Goal: Task Accomplishment & Management: Complete application form

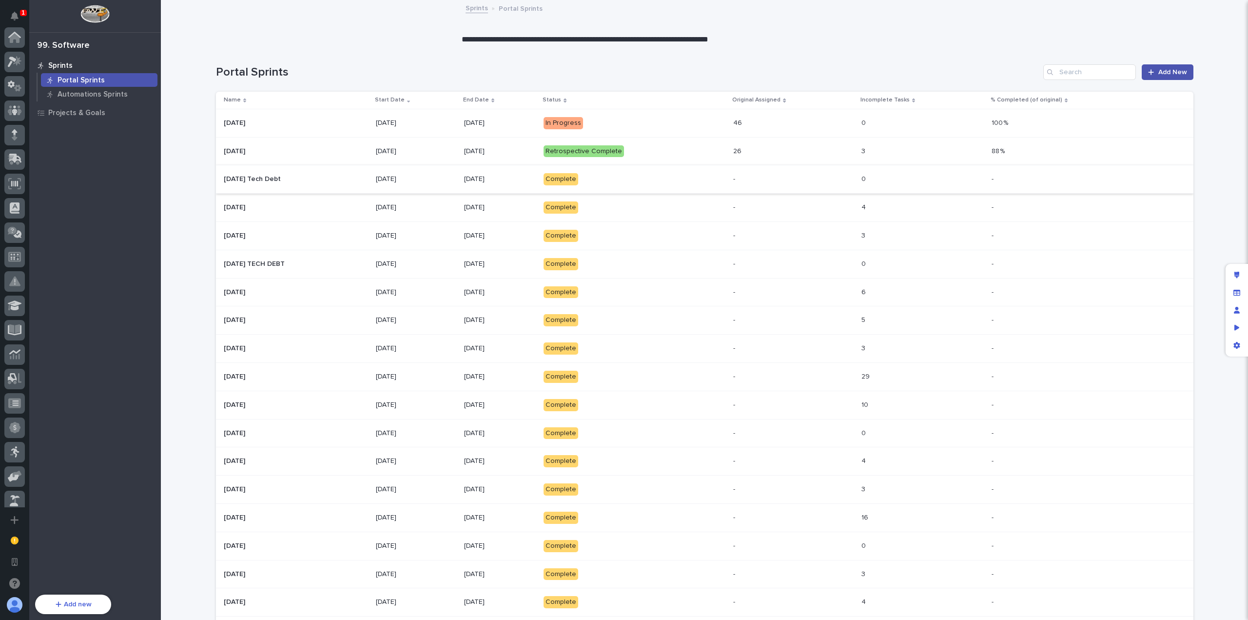
scroll to position [349, 0]
click at [344, 125] on p at bounding box center [296, 123] width 144 height 8
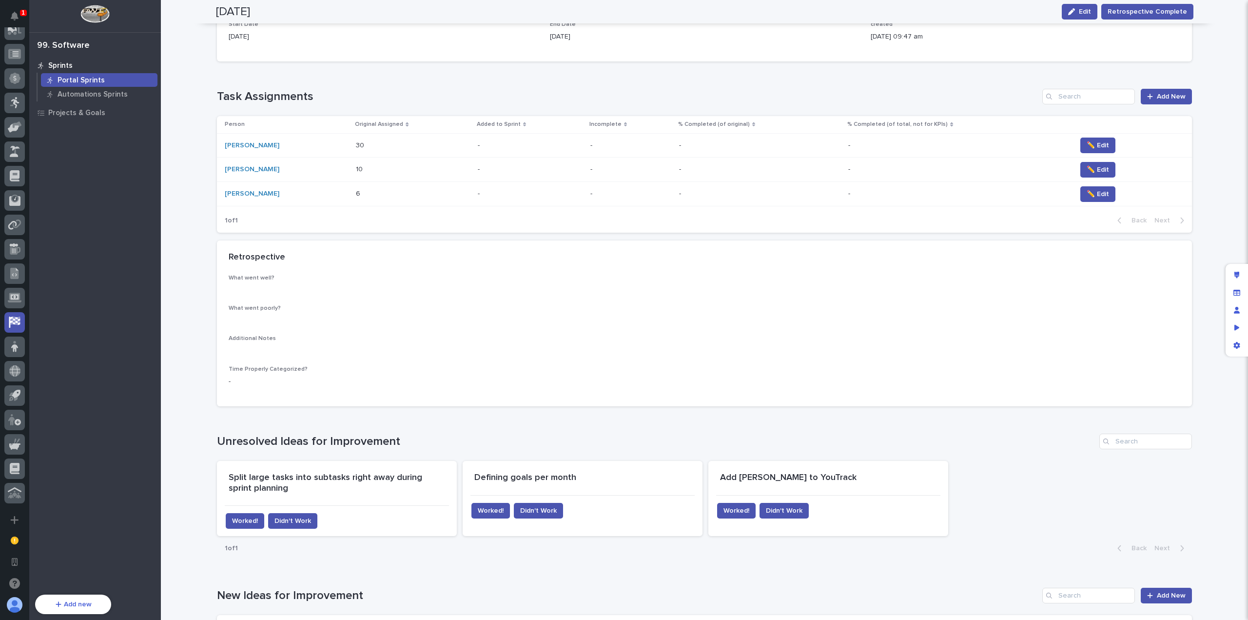
scroll to position [49, 0]
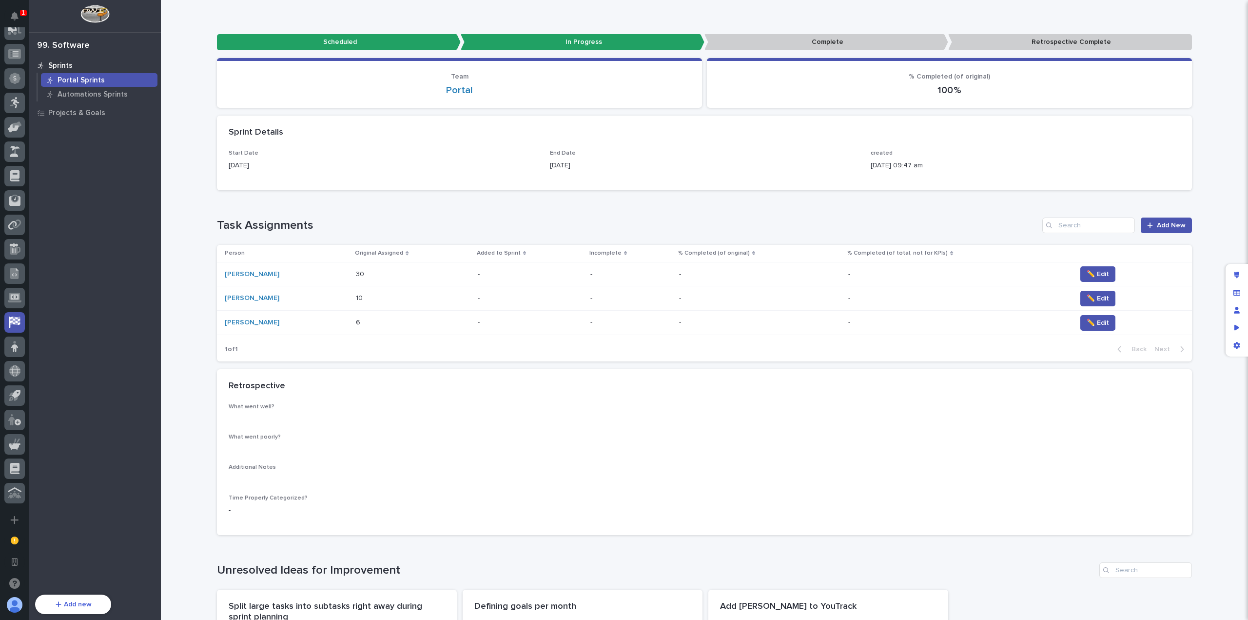
click at [489, 215] on div "Loading... Saving… Task Assignments Add New Person Original Assigned Added to S…" at bounding box center [704, 283] width 975 height 171
click at [429, 276] on p at bounding box center [398, 274] width 85 height 8
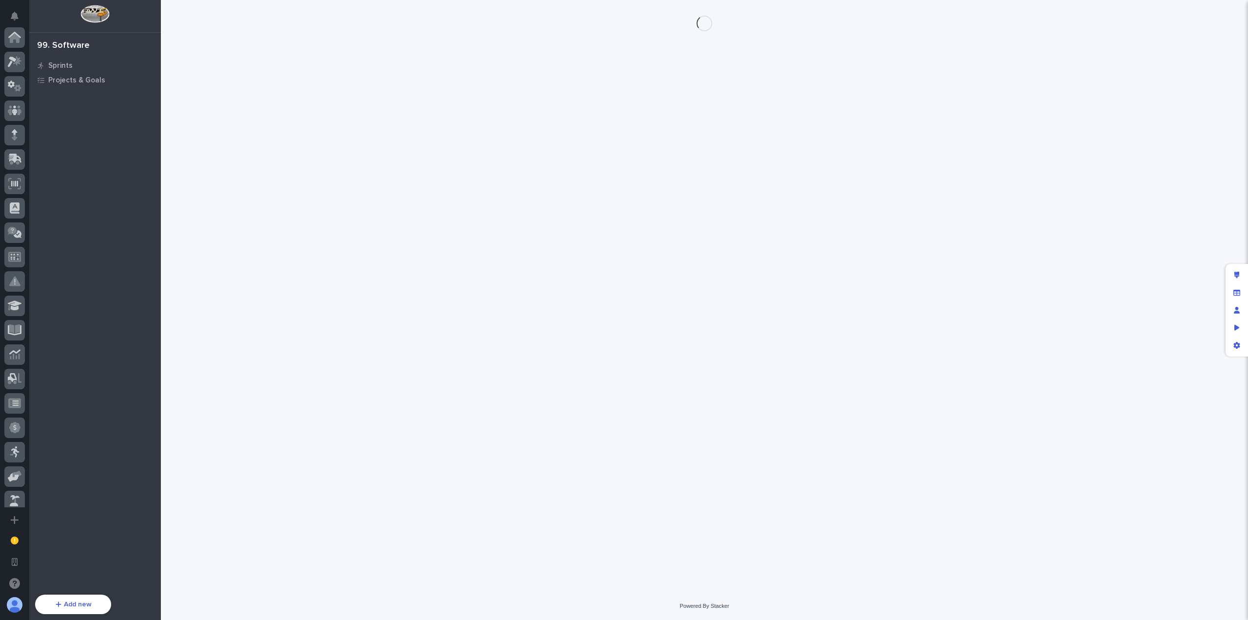
scroll to position [349, 0]
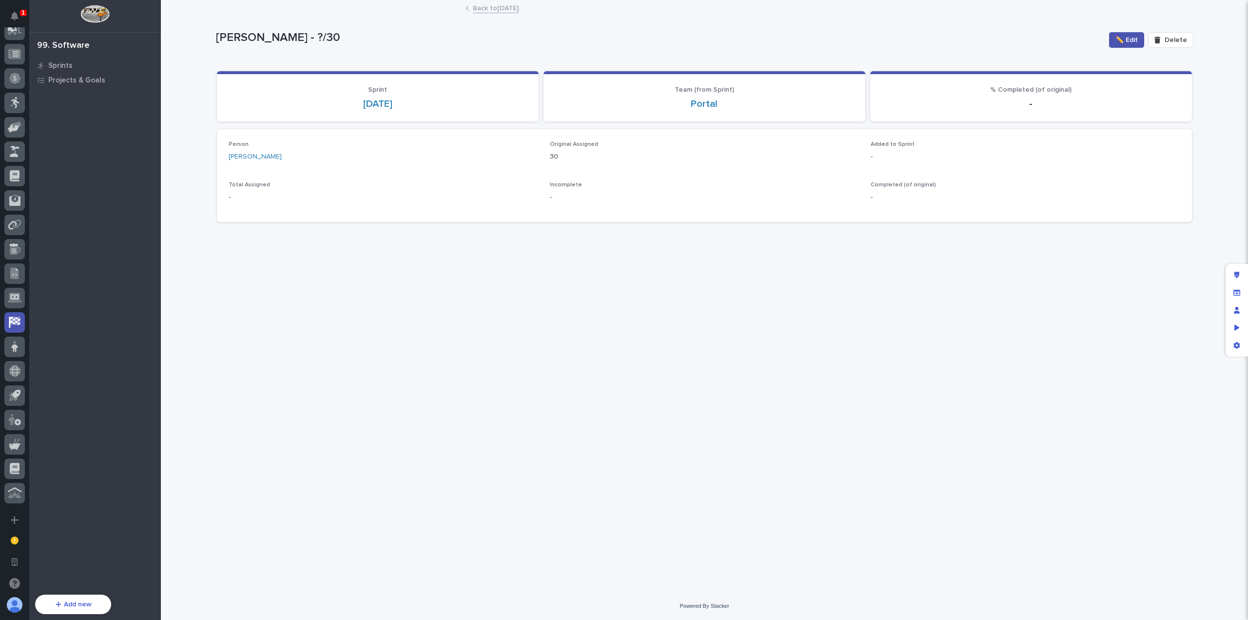
click at [490, 8] on link "Back to [DATE]" at bounding box center [496, 7] width 46 height 11
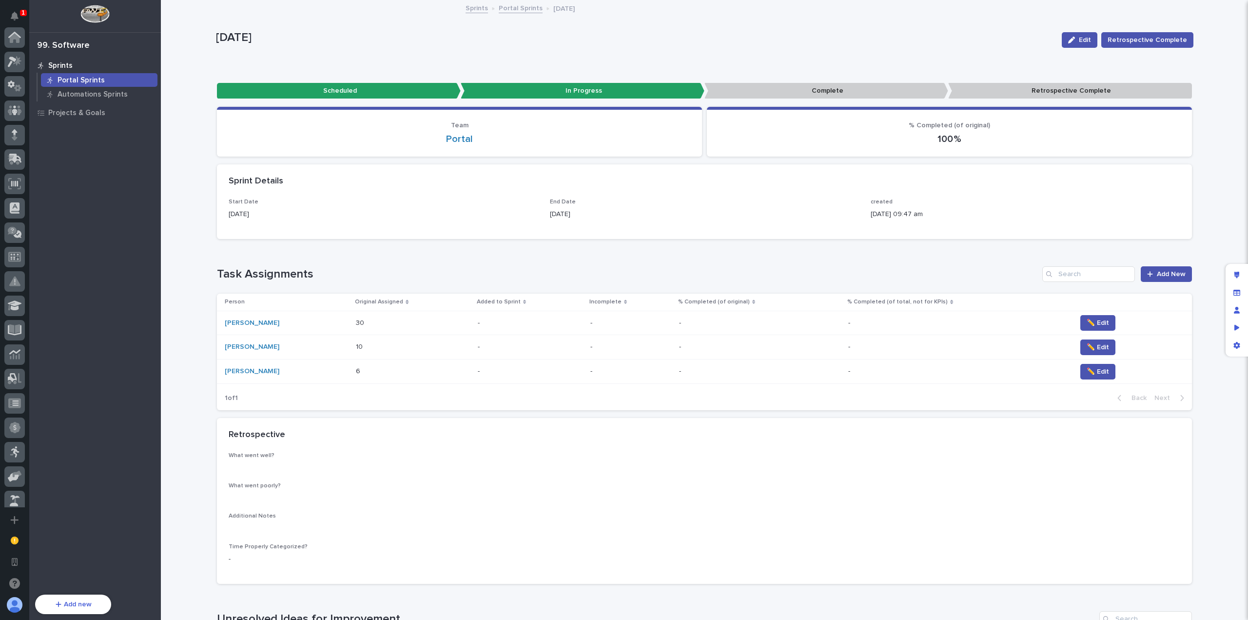
scroll to position [349, 0]
click at [517, 269] on h1 "Task Assignments" at bounding box center [628, 274] width 822 height 14
click at [1091, 324] on span "✏️ Edit" at bounding box center [1098, 323] width 22 height 10
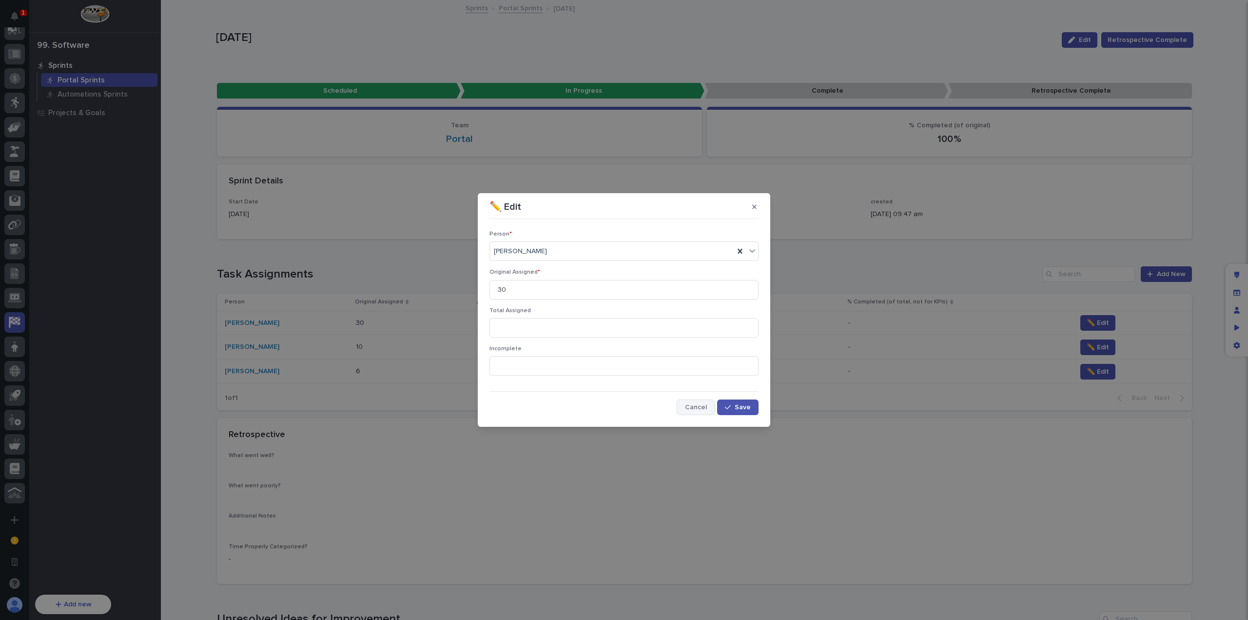
click at [704, 404] on span "Cancel" at bounding box center [696, 407] width 22 height 7
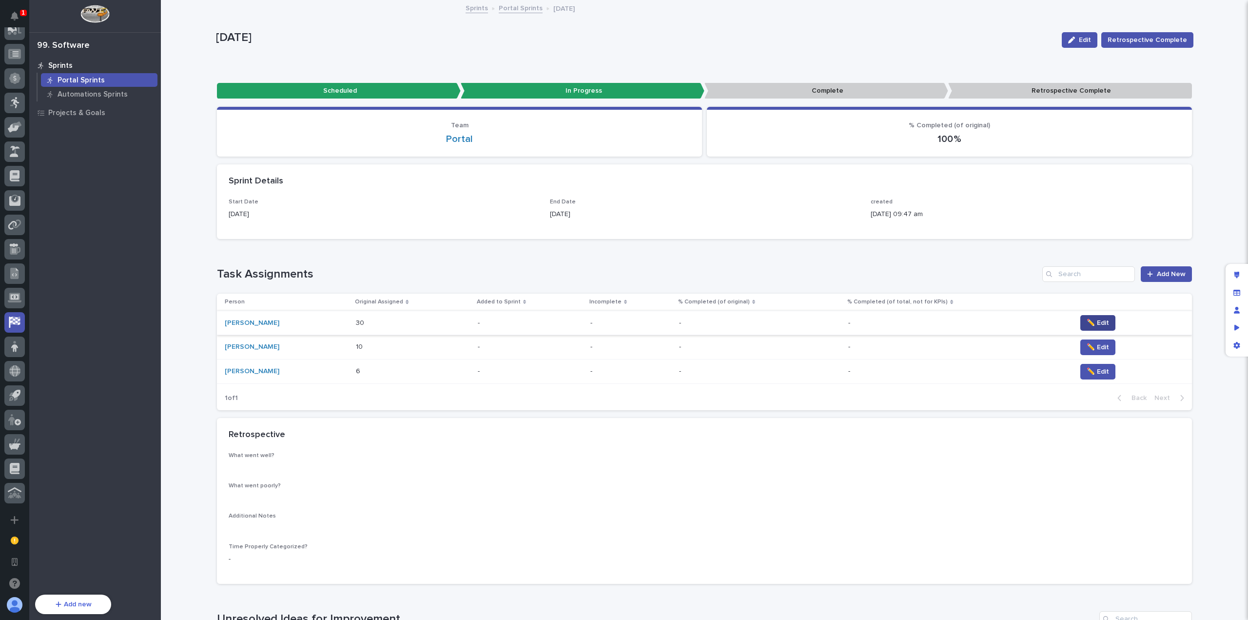
click at [1103, 324] on button "✏️ Edit" at bounding box center [1098, 323] width 35 height 16
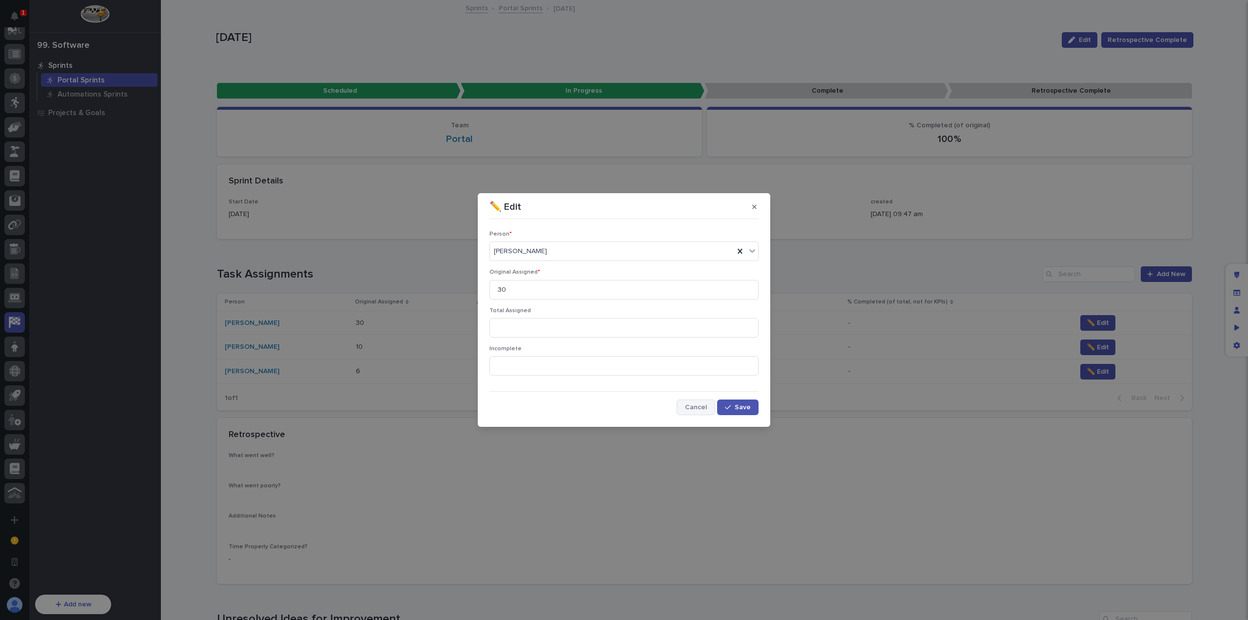
click at [686, 407] on button "Cancel" at bounding box center [696, 407] width 39 height 16
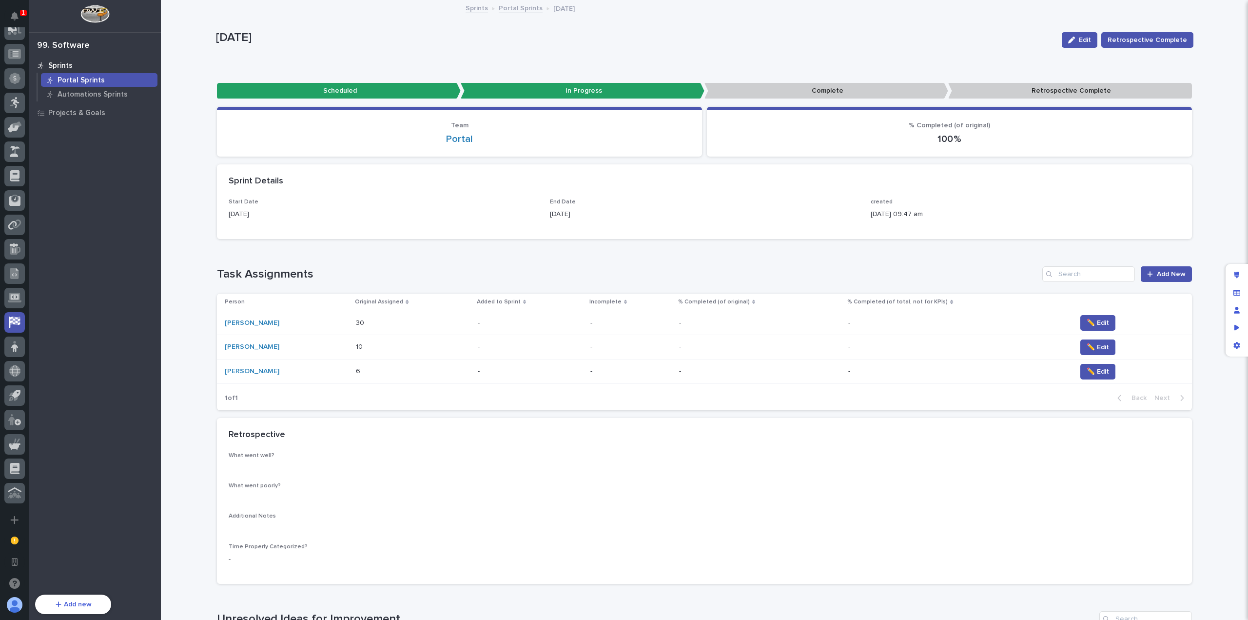
click at [518, 269] on h1 "Task Assignments" at bounding box center [628, 274] width 822 height 14
click at [539, 254] on div "Loading... Saving… Task Assignments Add New Person Original Assigned Added to S…" at bounding box center [704, 332] width 975 height 171
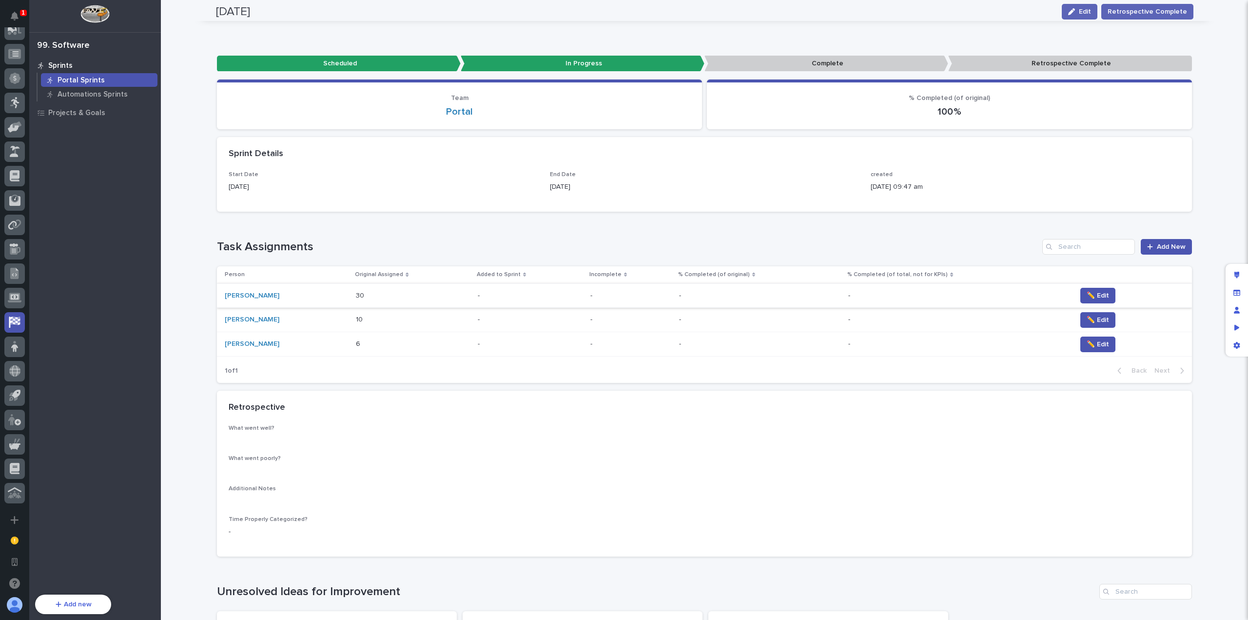
scroll to position [0, 0]
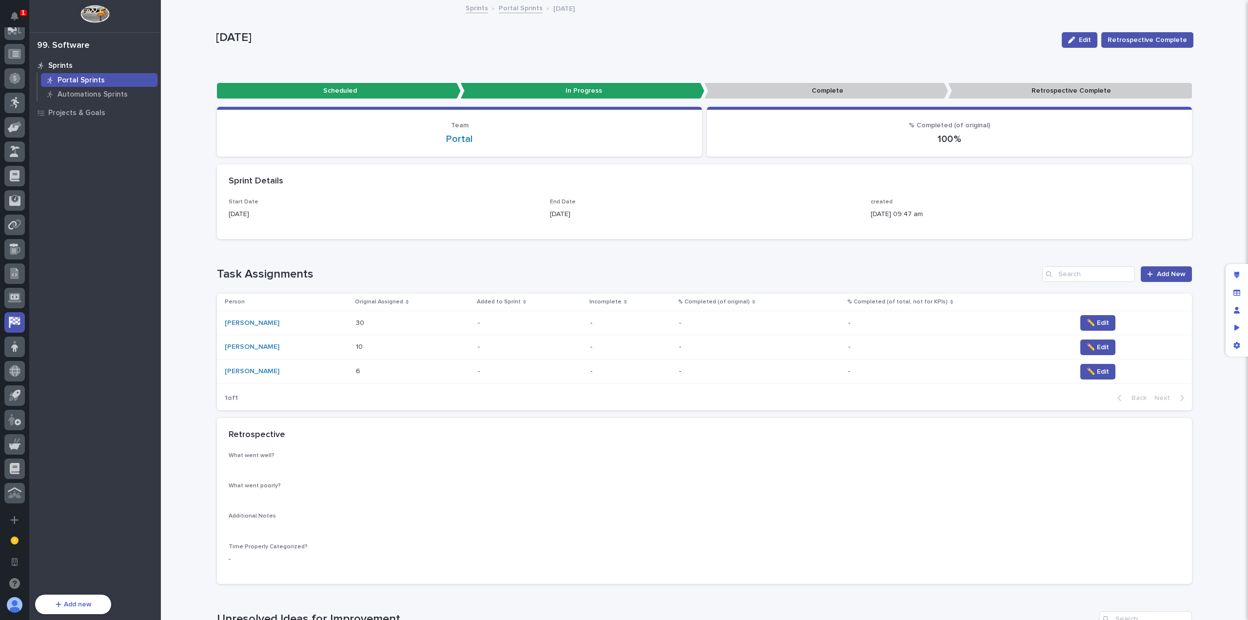
click at [682, 261] on div "Loading... Saving… Task Assignments Add New Person Original Assigned Added to S…" at bounding box center [704, 332] width 975 height 171
click at [86, 114] on p "Projects & Goals" at bounding box center [76, 113] width 57 height 9
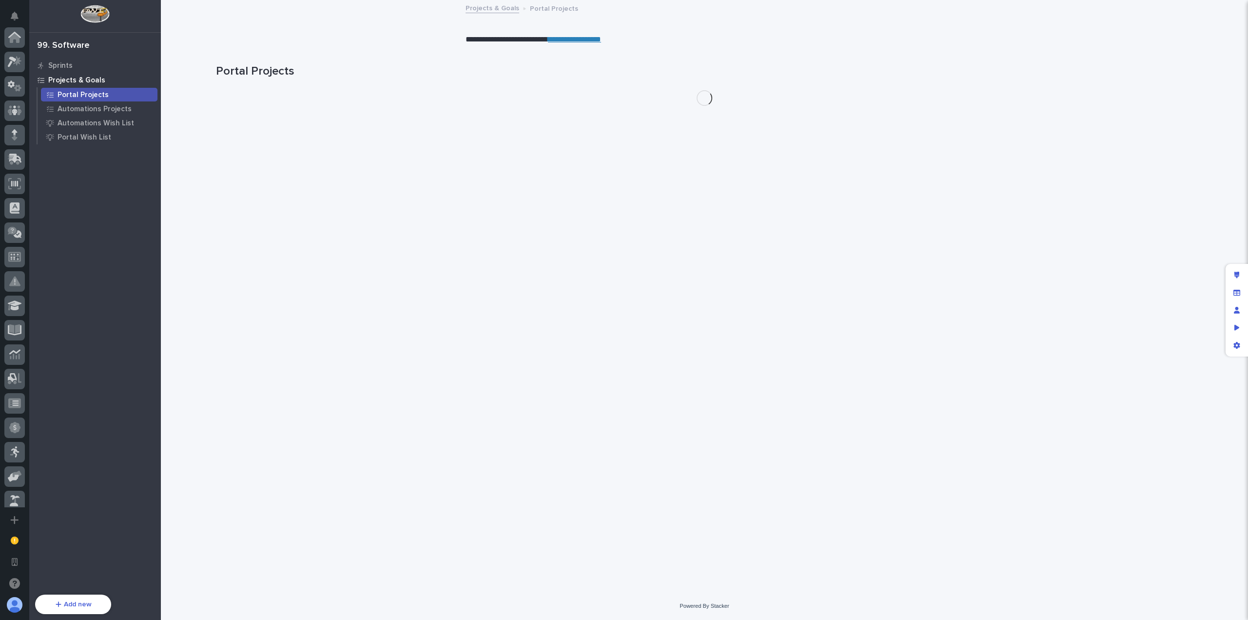
scroll to position [349, 0]
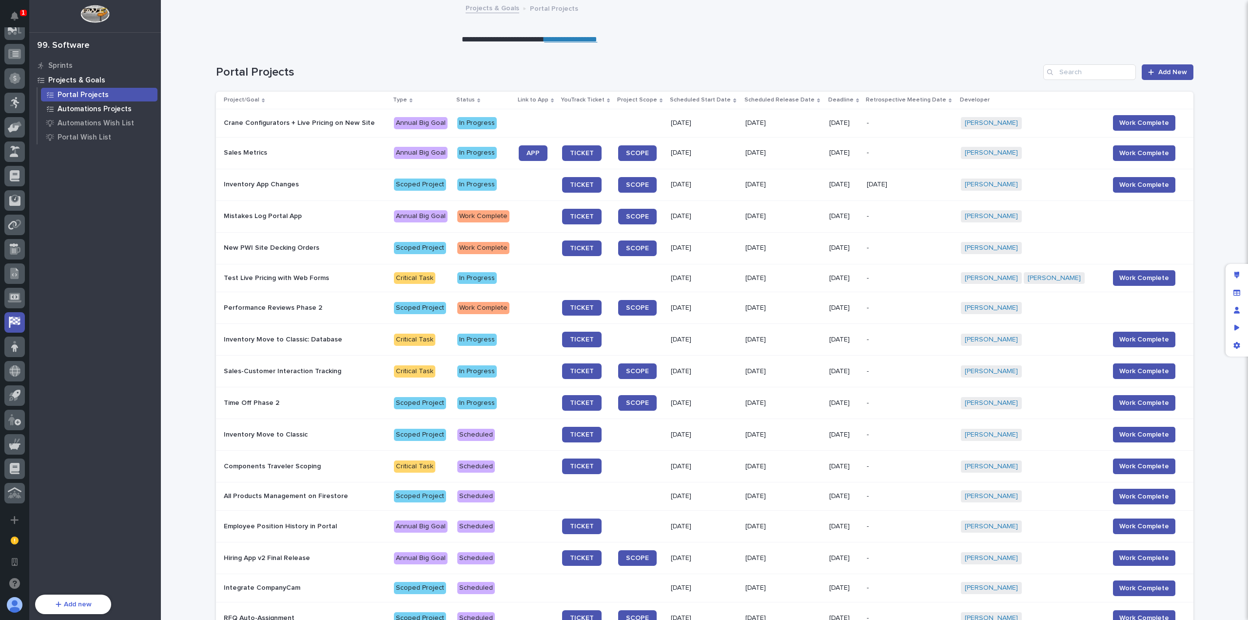
click at [103, 109] on p "Automations Projects" at bounding box center [95, 109] width 74 height 9
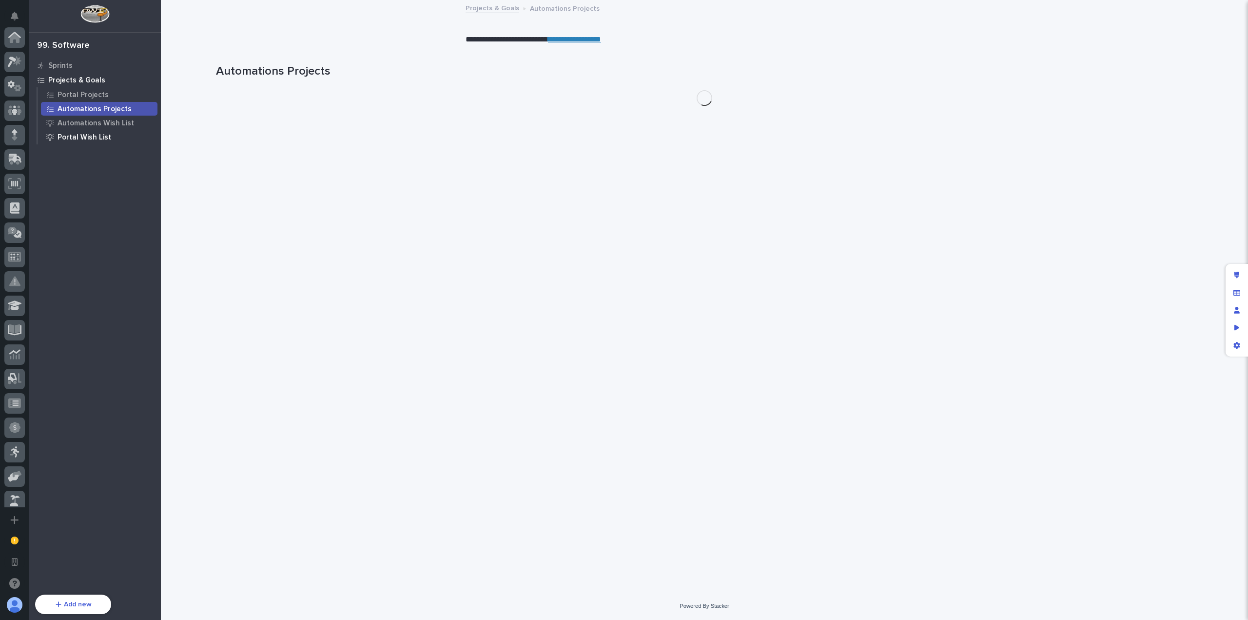
scroll to position [349, 0]
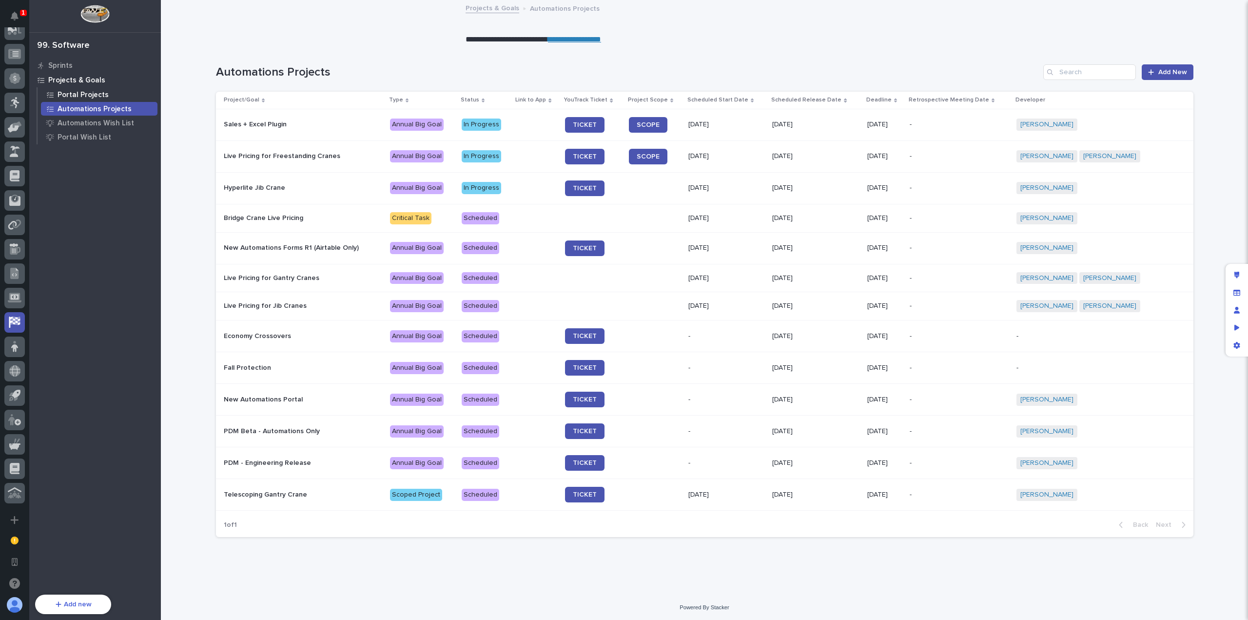
click at [90, 96] on p "Portal Projects" at bounding box center [83, 95] width 51 height 9
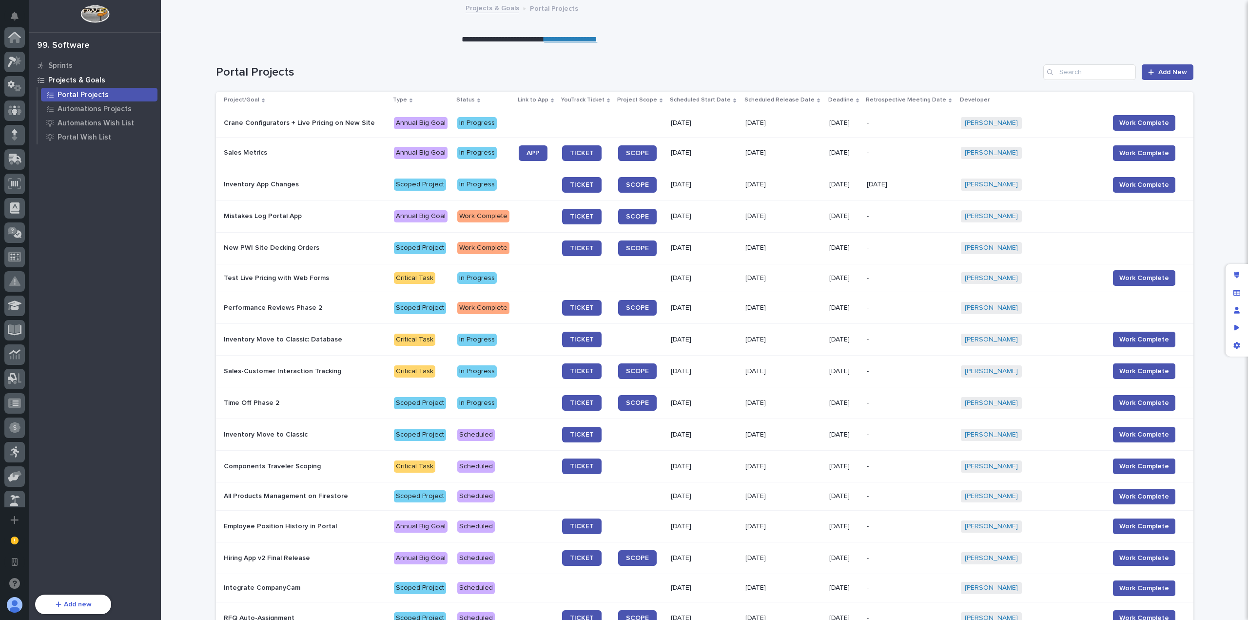
scroll to position [349, 0]
click at [92, 115] on div "Automations Projects" at bounding box center [99, 109] width 117 height 14
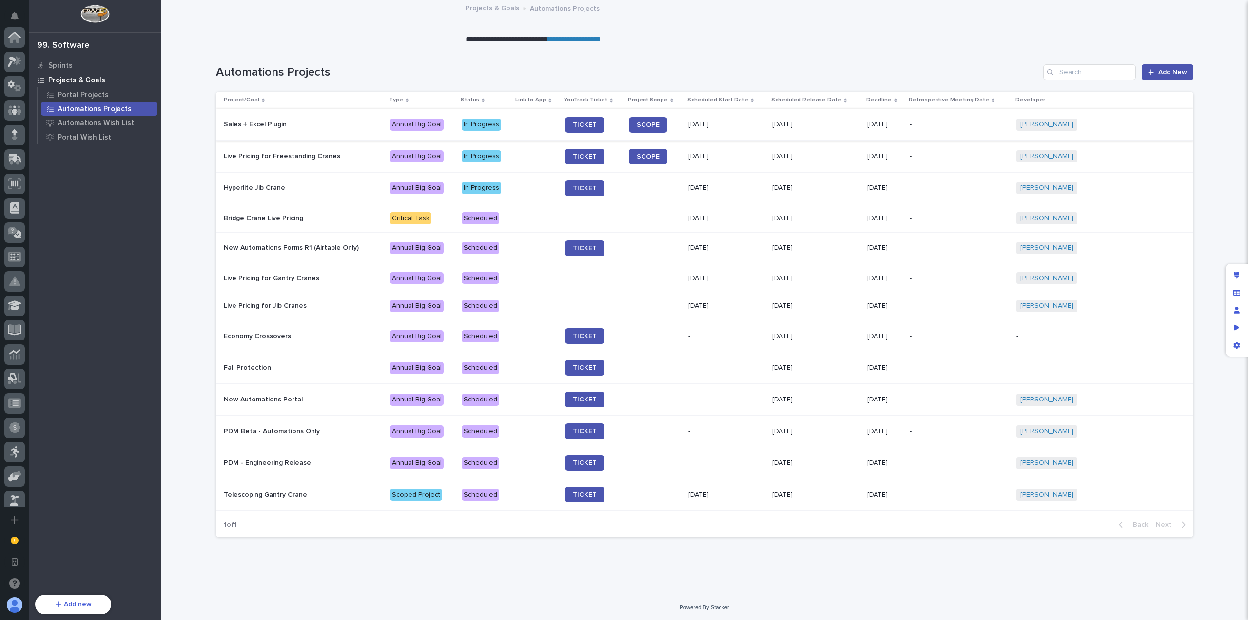
scroll to position [349, 0]
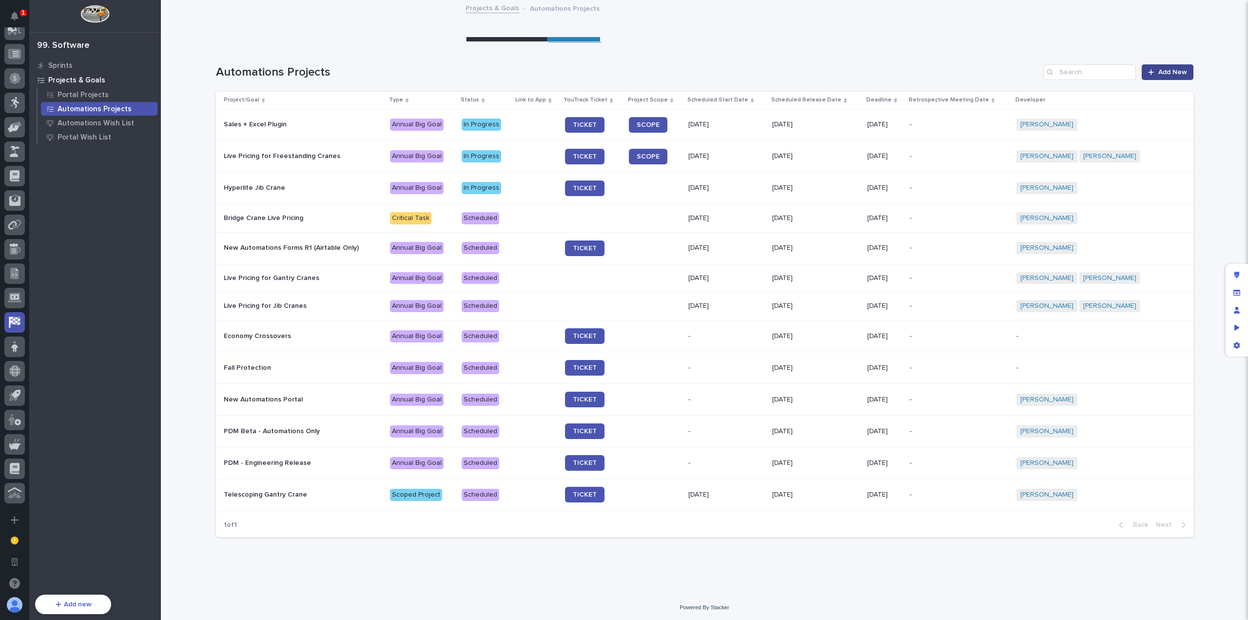
click at [1170, 76] on span "Add New" at bounding box center [1173, 72] width 29 height 7
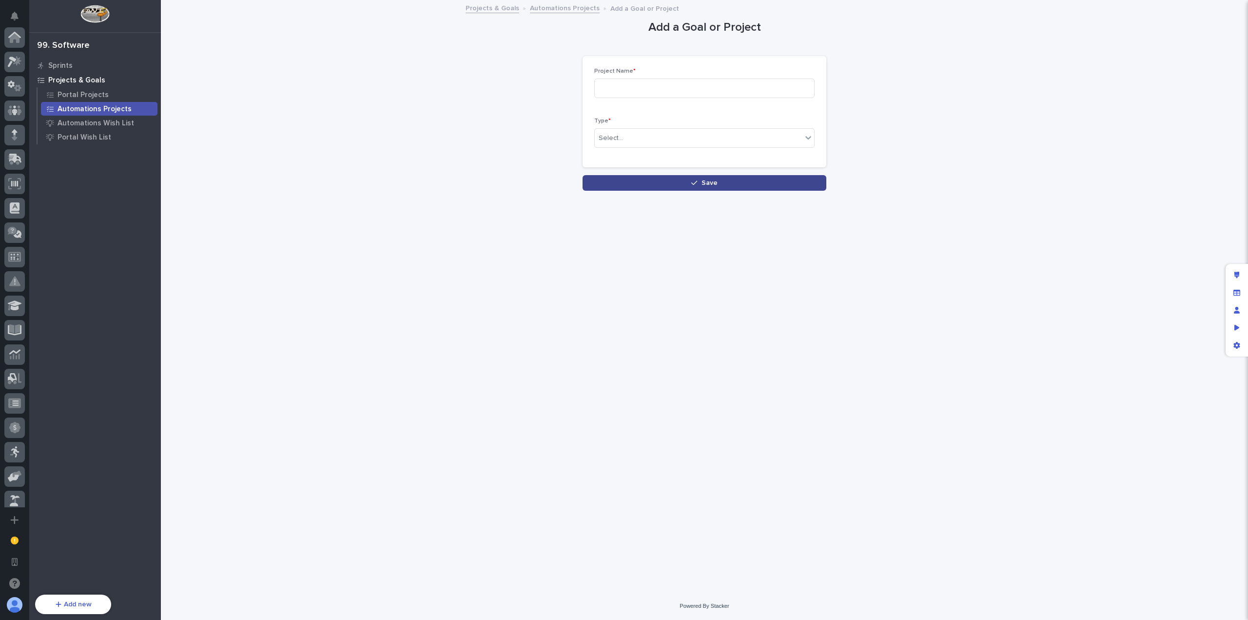
scroll to position [349, 0]
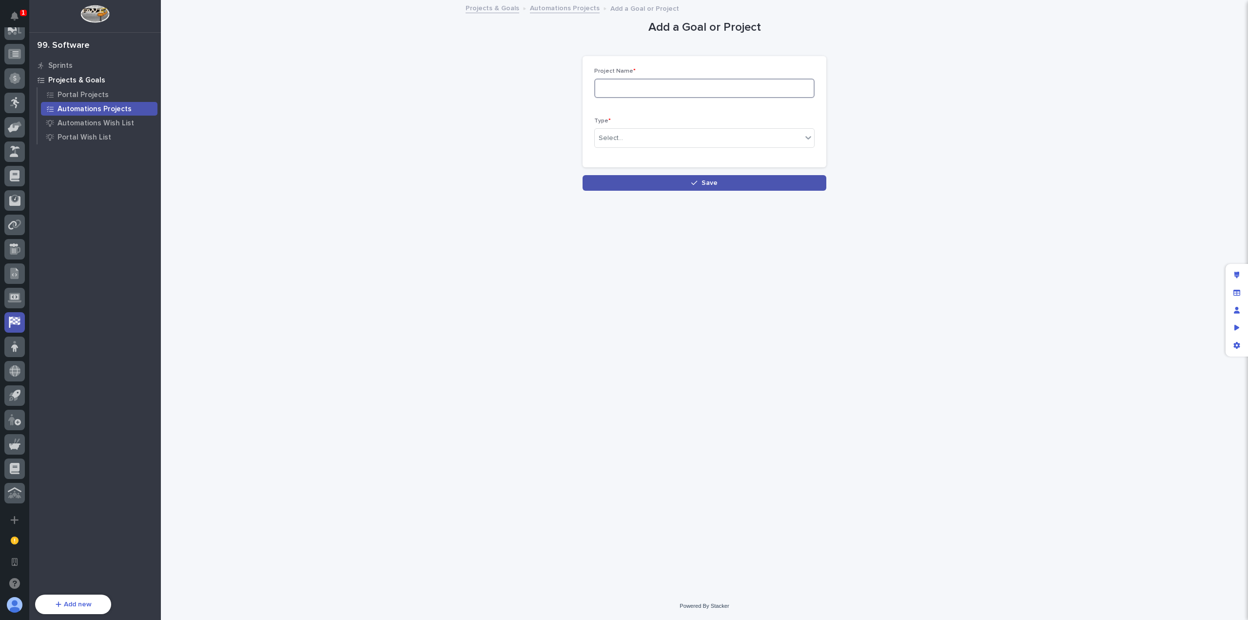
click at [665, 91] on input at bounding box center [704, 89] width 220 height 20
type input "I"
click at [695, 140] on div "Select..." at bounding box center [698, 138] width 207 height 16
drag, startPoint x: 722, startPoint y: 86, endPoint x: 580, endPoint y: 84, distance: 141.4
click at [580, 84] on div "Add a Goal or Project Loading... Saving… Loading... Saving… Loading... Saving… …" at bounding box center [705, 96] width 978 height 190
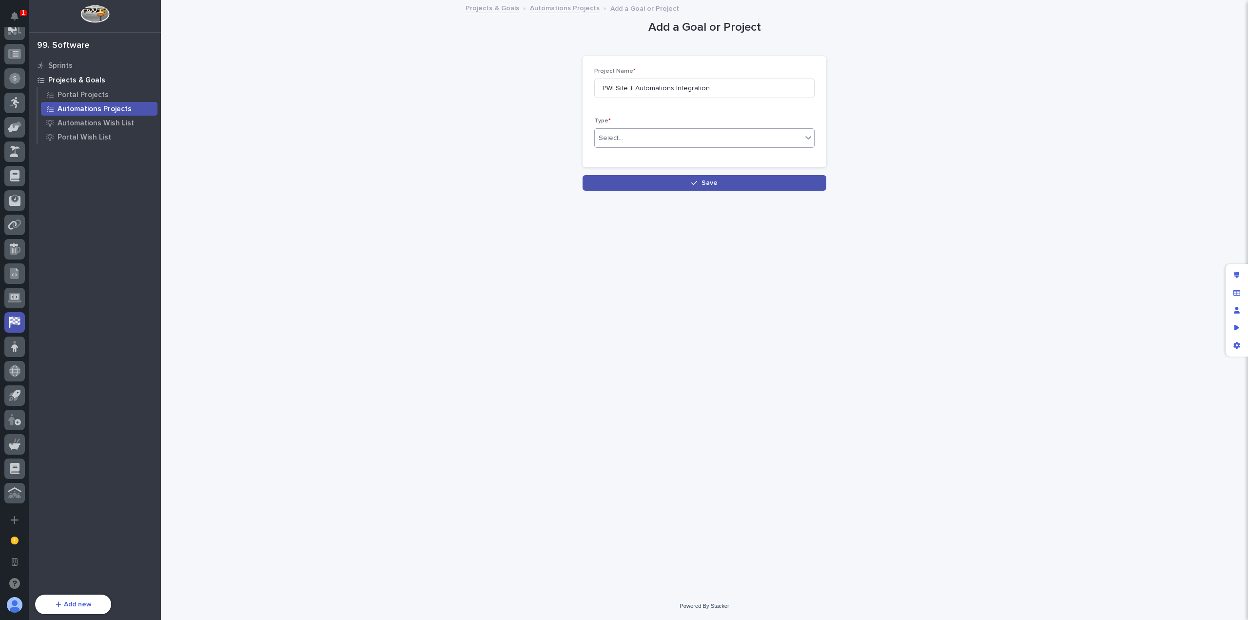
click at [657, 136] on div "Select..." at bounding box center [698, 138] width 207 height 16
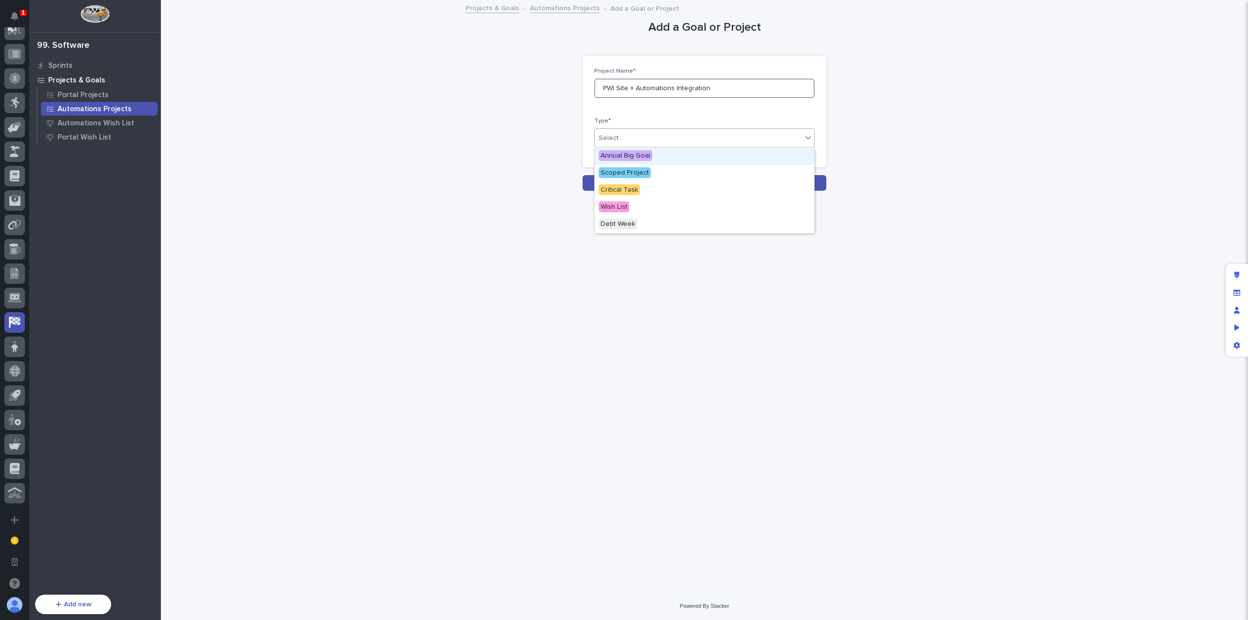
click at [648, 88] on input "PWI Site + Automations Integration" at bounding box center [704, 89] width 220 height 20
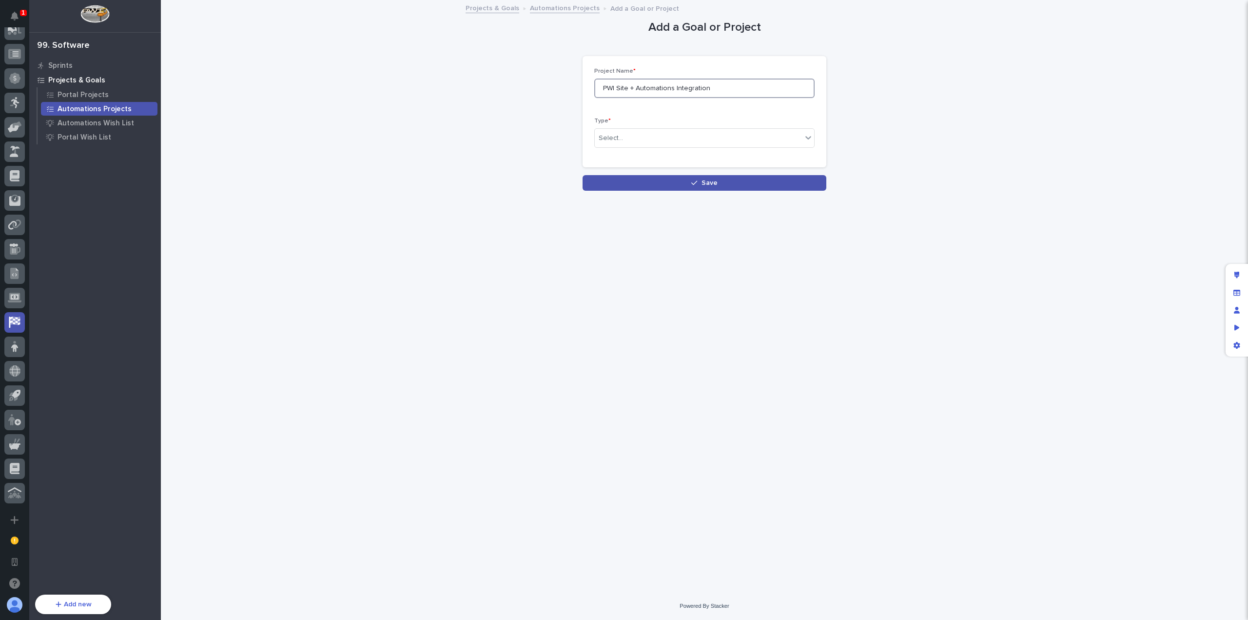
click at [660, 86] on input "PWI Site + Automations Integration" at bounding box center [704, 89] width 220 height 20
click at [711, 89] on input "PWI Site + Automations Integration" at bounding box center [704, 89] width 220 height 20
type input "PWI Site + Automations Integration (auto-generate drawings)"
click at [763, 107] on div "Project Name * PWI Site + Automations Integration (auto-generate drawings) Type…" at bounding box center [704, 112] width 220 height 88
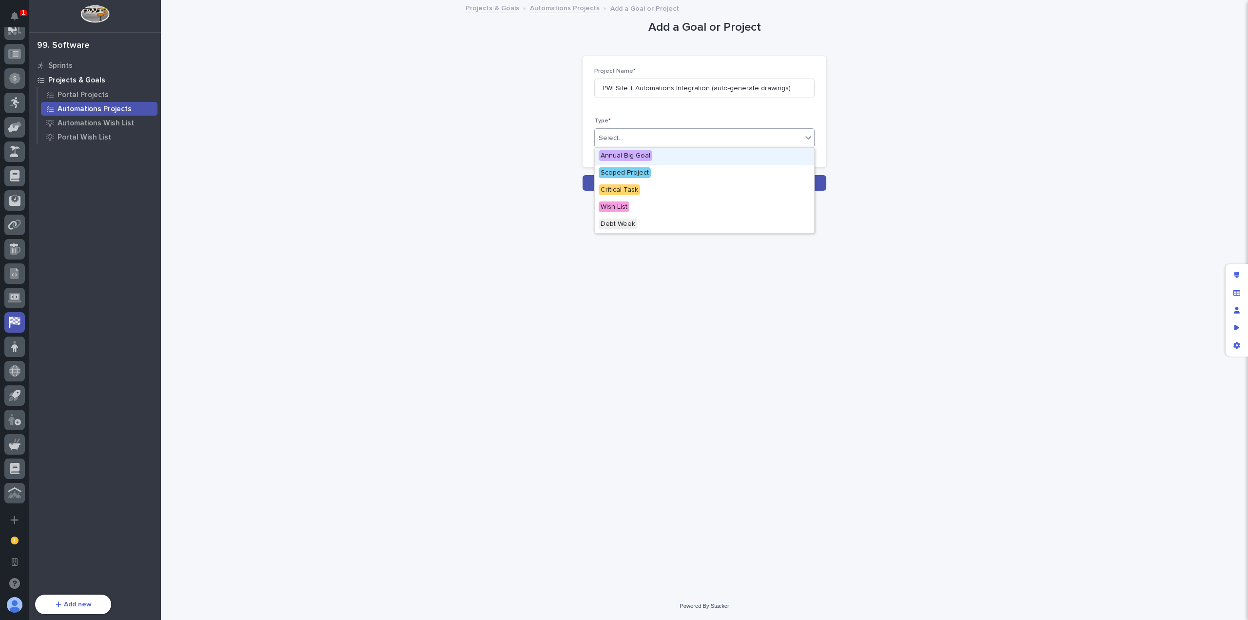
click at [736, 130] on div "Select..." at bounding box center [698, 138] width 207 height 16
click at [658, 189] on div "Critical Task" at bounding box center [704, 190] width 219 height 17
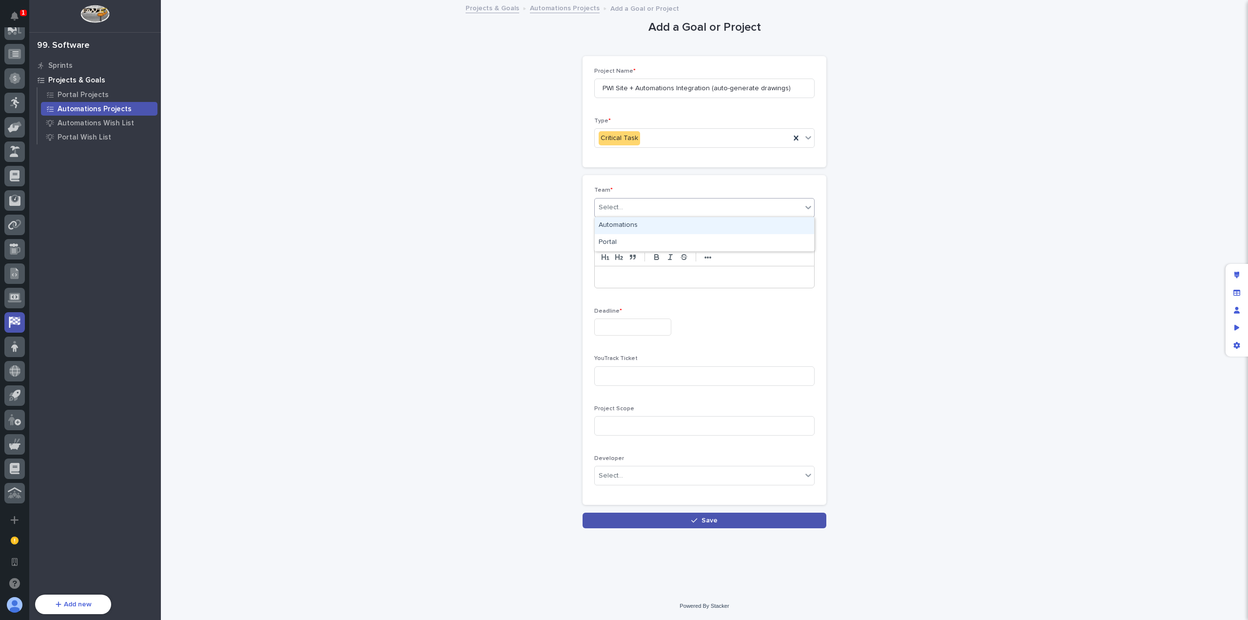
click at [668, 203] on div "Select..." at bounding box center [698, 207] width 207 height 16
click at [648, 230] on div "Automations" at bounding box center [704, 225] width 219 height 17
click at [659, 274] on p at bounding box center [704, 277] width 205 height 10
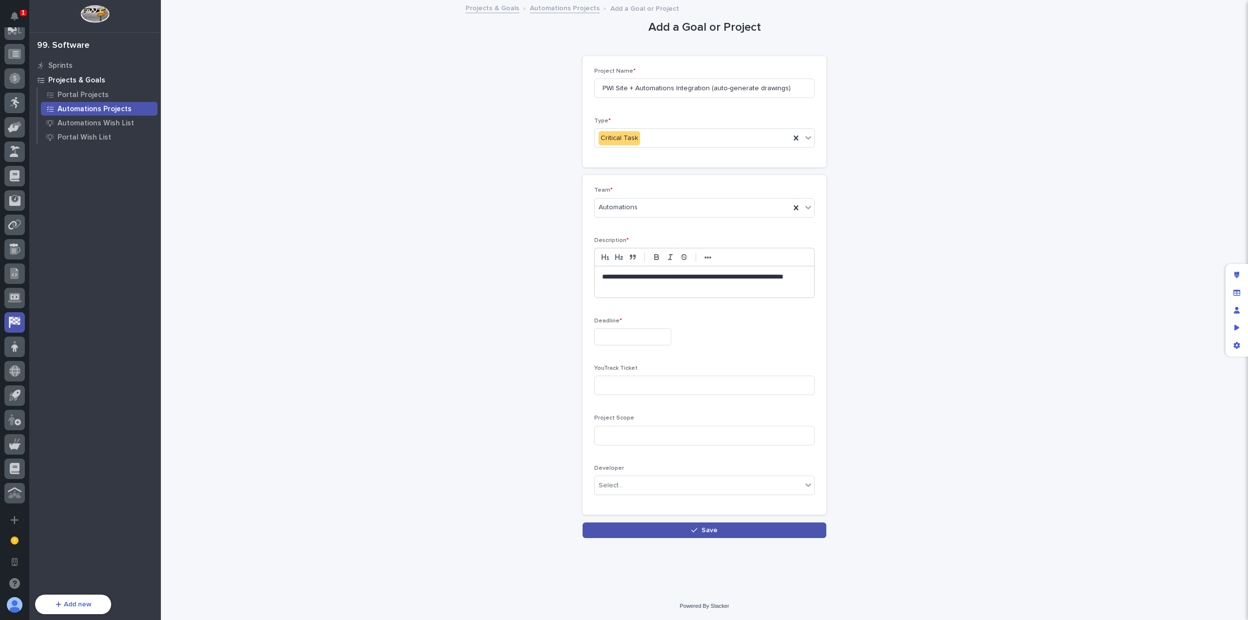
click at [626, 335] on input "text" at bounding box center [632, 336] width 77 height 17
click at [614, 286] on div "30" at bounding box center [614, 287] width 13 height 13
type input "**********"
click at [668, 391] on input at bounding box center [704, 385] width 220 height 20
click at [652, 435] on input at bounding box center [704, 436] width 220 height 20
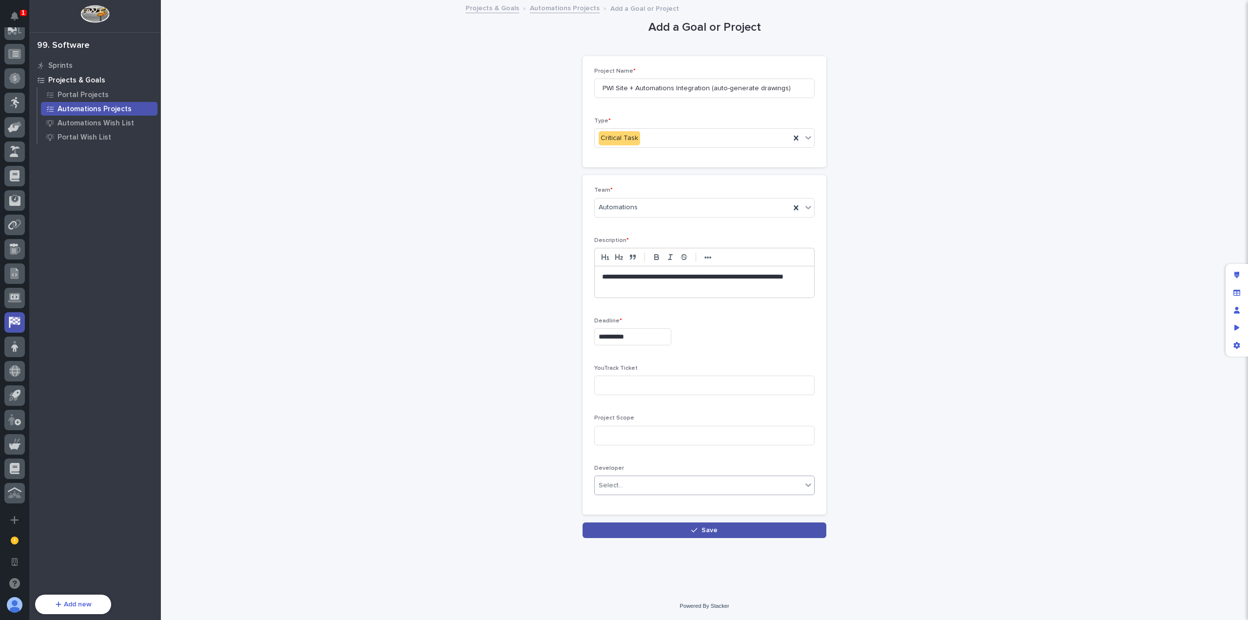
click at [655, 484] on div "Select..." at bounding box center [698, 485] width 207 height 16
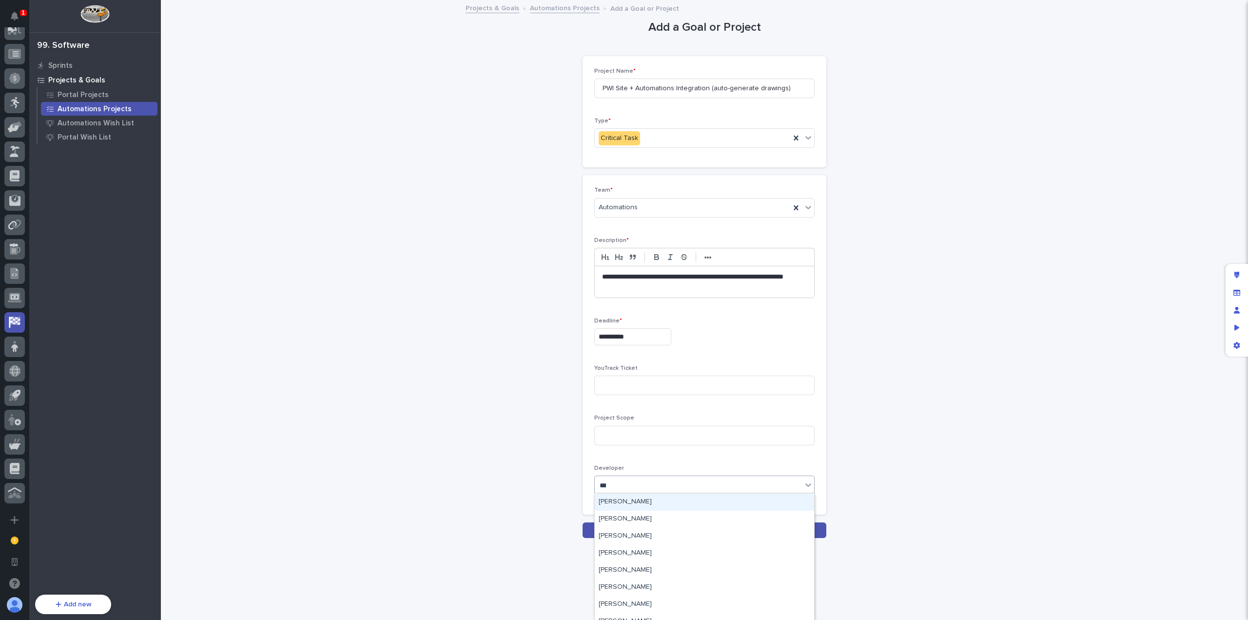
type input "****"
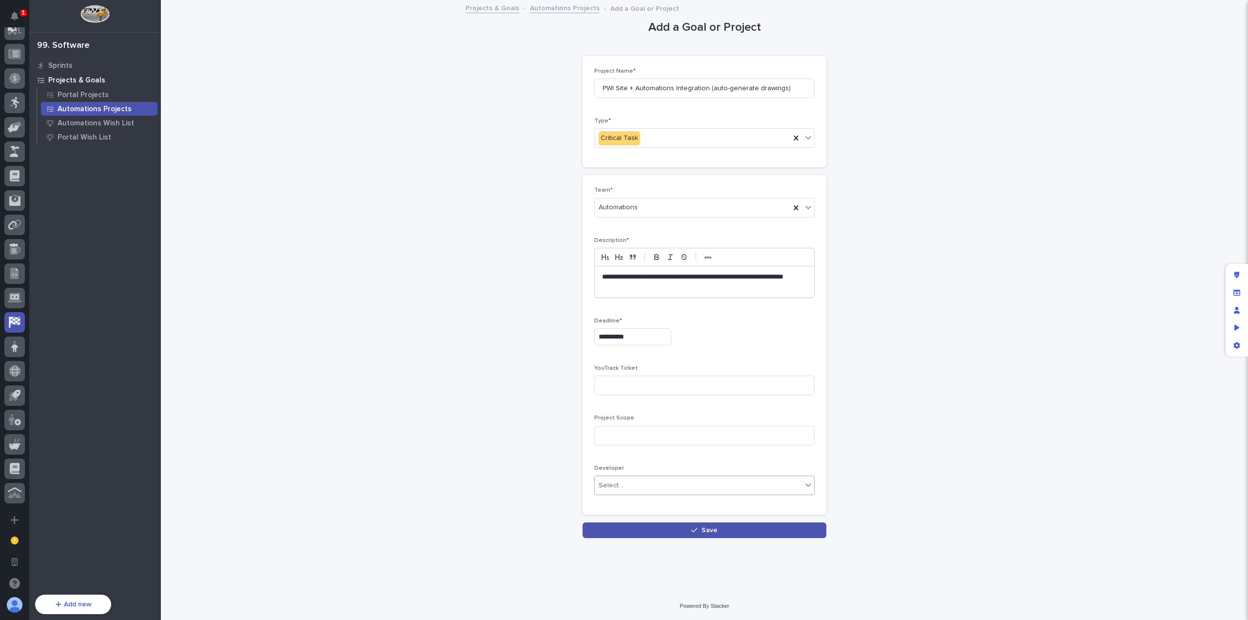
drag, startPoint x: 655, startPoint y: 483, endPoint x: 595, endPoint y: 474, distance: 60.6
click at [595, 475] on div "Select..." at bounding box center [704, 485] width 220 height 20
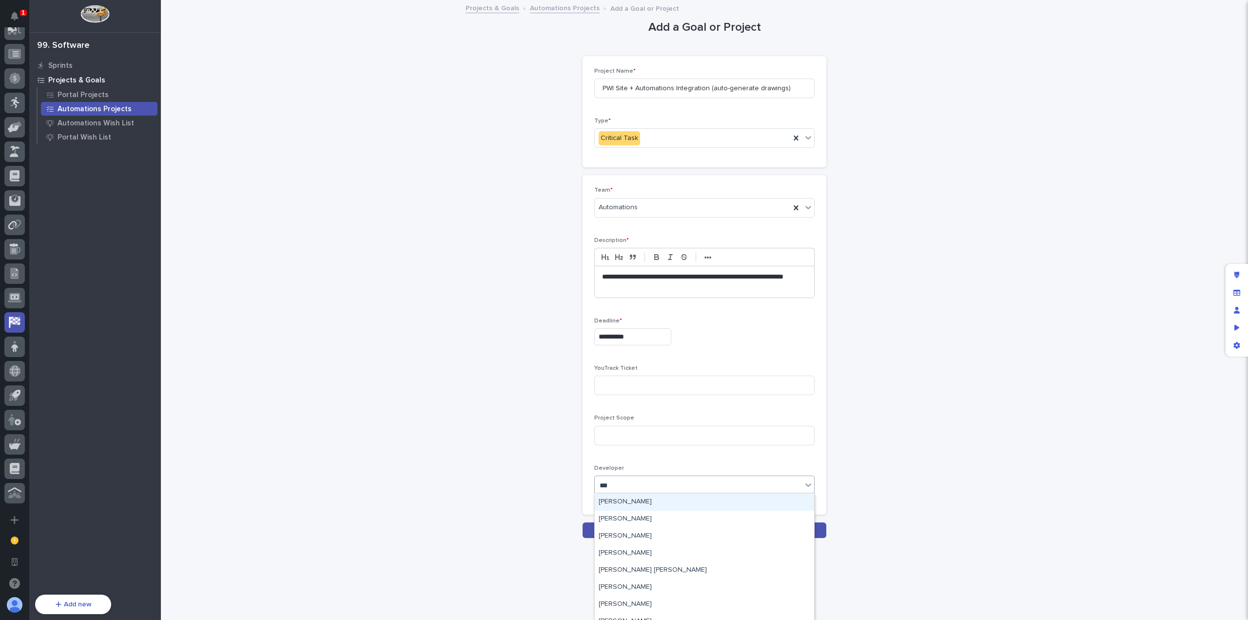
type input "****"
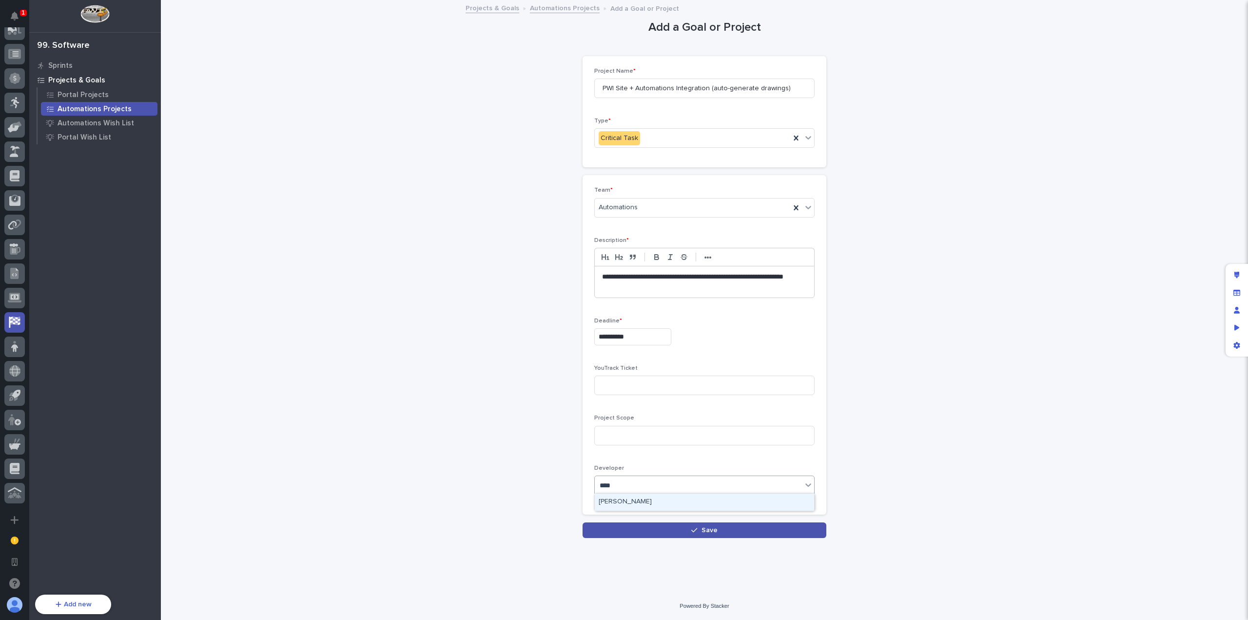
click at [640, 502] on div "[PERSON_NAME]" at bounding box center [704, 501] width 219 height 17
click at [745, 92] on input "PWI Site + Automations Integration (auto-generate drawings)" at bounding box center [704, 89] width 220 height 20
click at [907, 271] on div "**********" at bounding box center [705, 269] width 978 height 537
click at [722, 90] on input "PWI Site + Automations Integration (auto-generate drawings)" at bounding box center [704, 89] width 220 height 20
drag, startPoint x: 672, startPoint y: 87, endPoint x: 678, endPoint y: 87, distance: 5.9
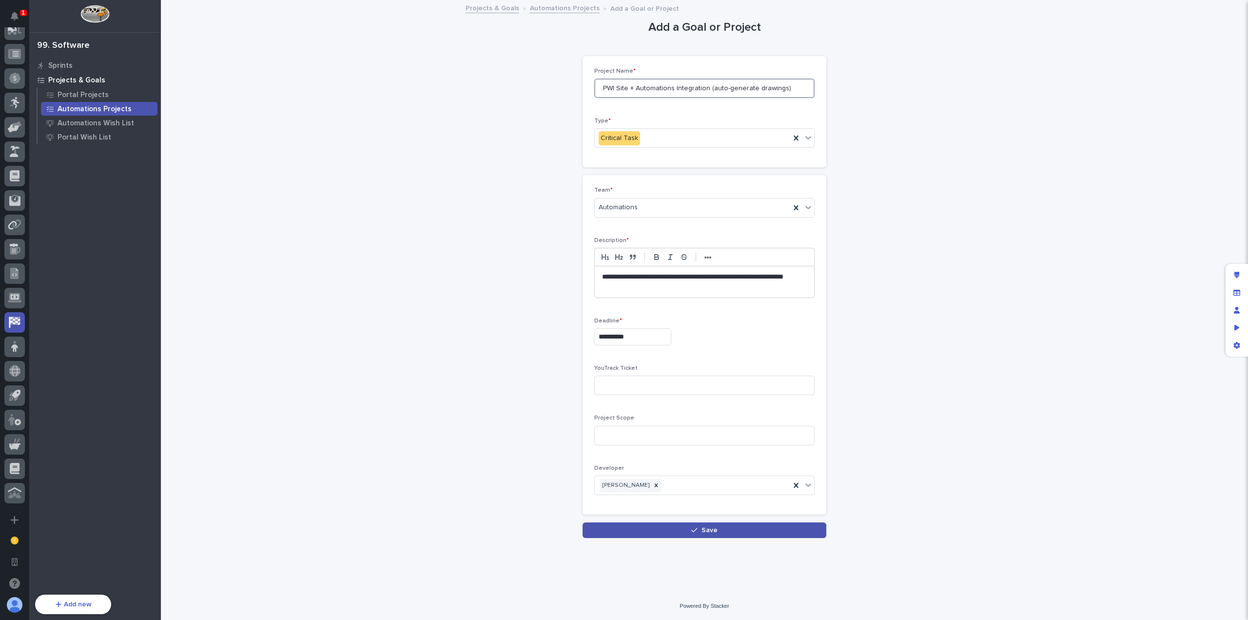
click at [672, 87] on input "PWI Site + Automations Integration (auto-generate drawings)" at bounding box center [704, 89] width 220 height 20
click at [636, 88] on input "PWI Site + Automations Integration (auto-generate drawings)" at bounding box center [704, 89] width 220 height 20
type input "PWI Site + FC & BC Automations Integration (auto-generate drawings)"
click at [724, 525] on button "Save" at bounding box center [705, 530] width 244 height 16
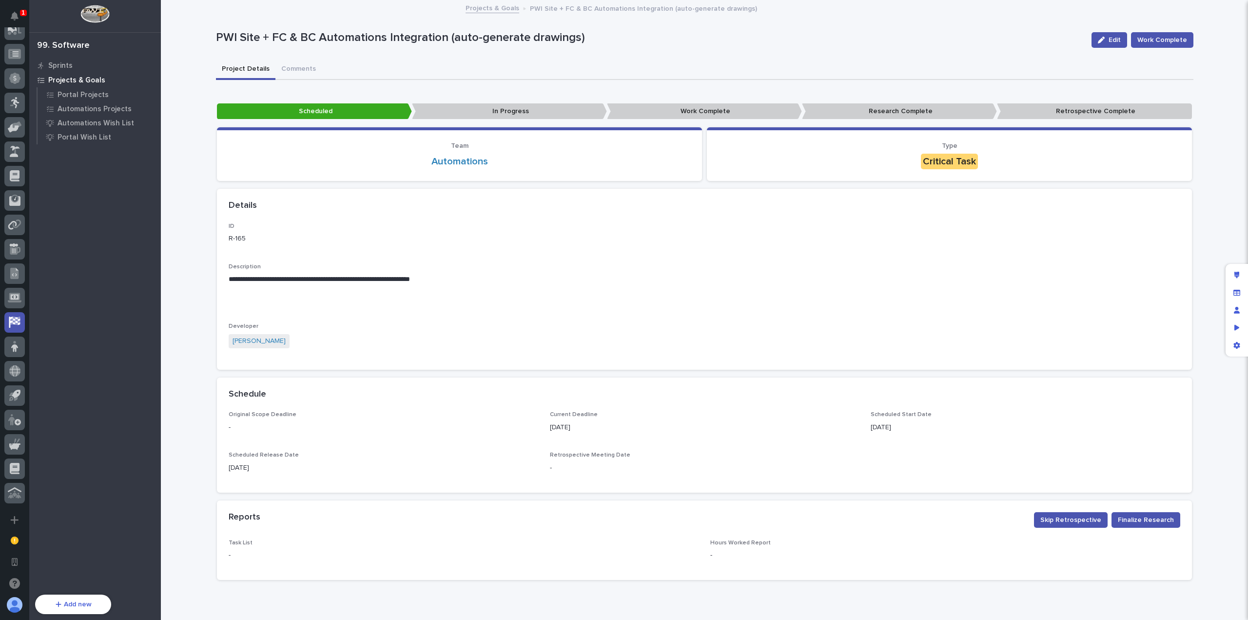
click at [483, 12] on link "Projects & Goals" at bounding box center [493, 7] width 54 height 11
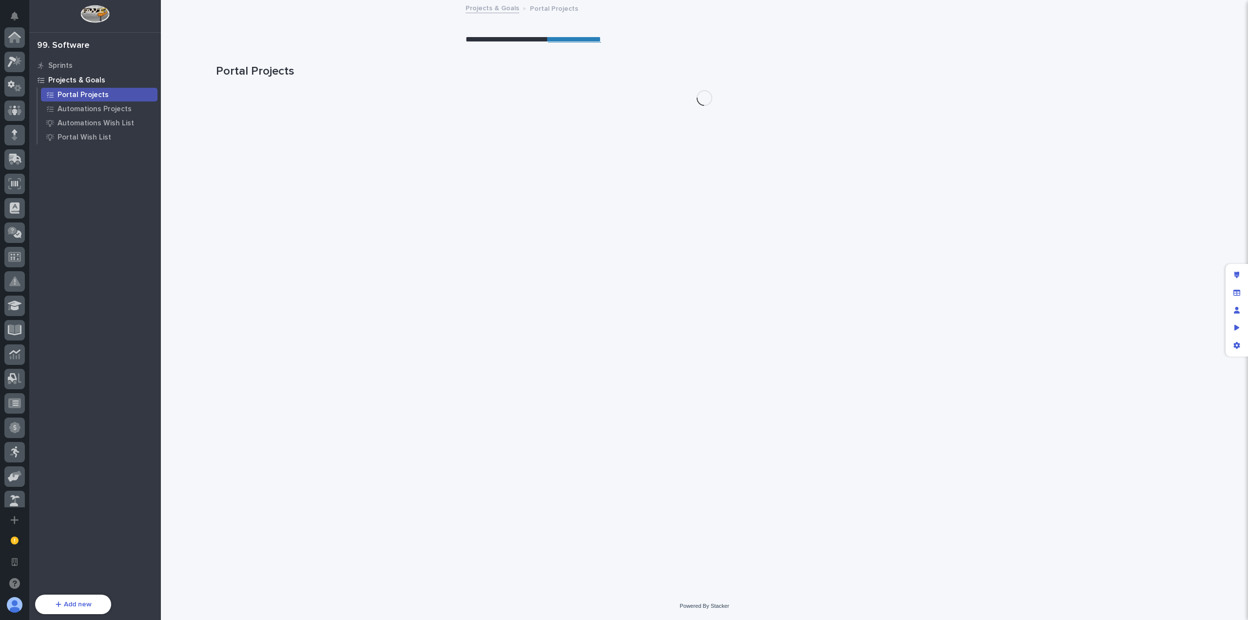
scroll to position [349, 0]
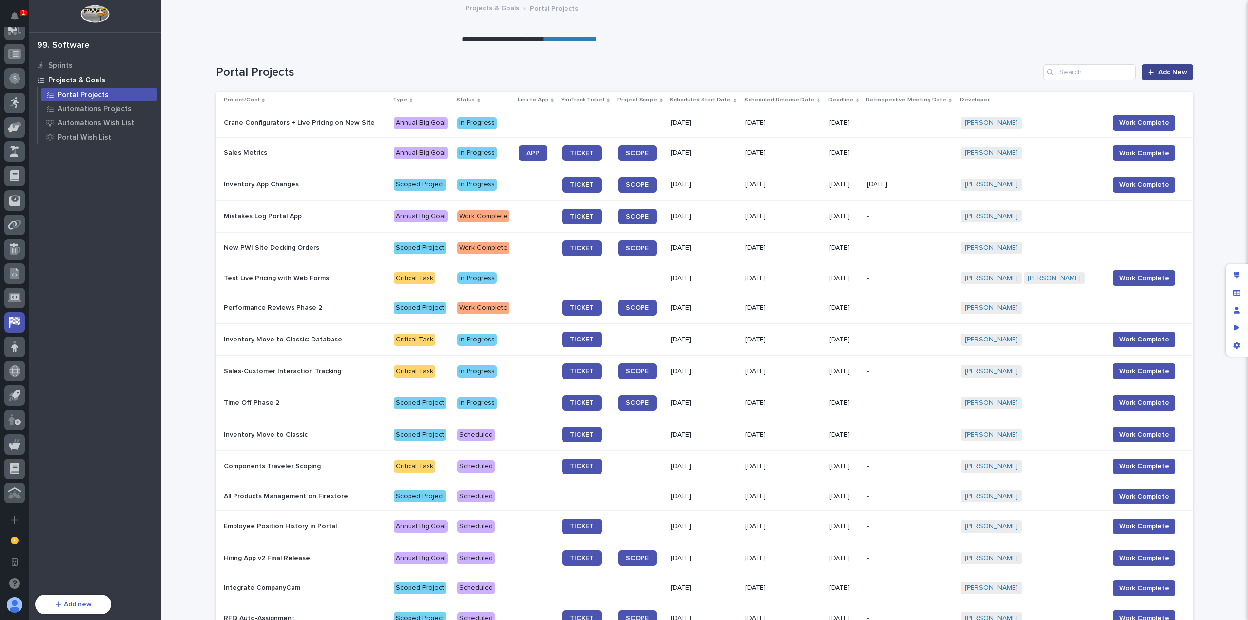
click at [1181, 73] on span "Add New" at bounding box center [1173, 72] width 29 height 7
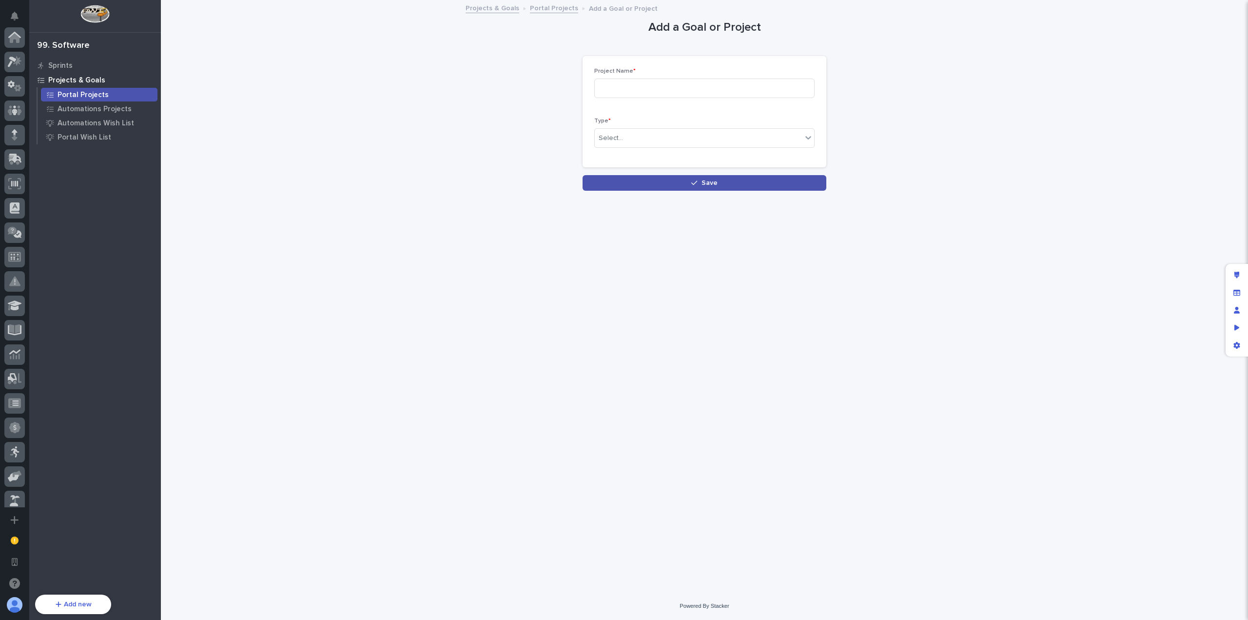
scroll to position [349, 0]
click at [703, 82] on input at bounding box center [704, 89] width 220 height 20
type input "Scope Telescoping Gantry Crane"
click at [696, 144] on div "Select..." at bounding box center [698, 138] width 207 height 16
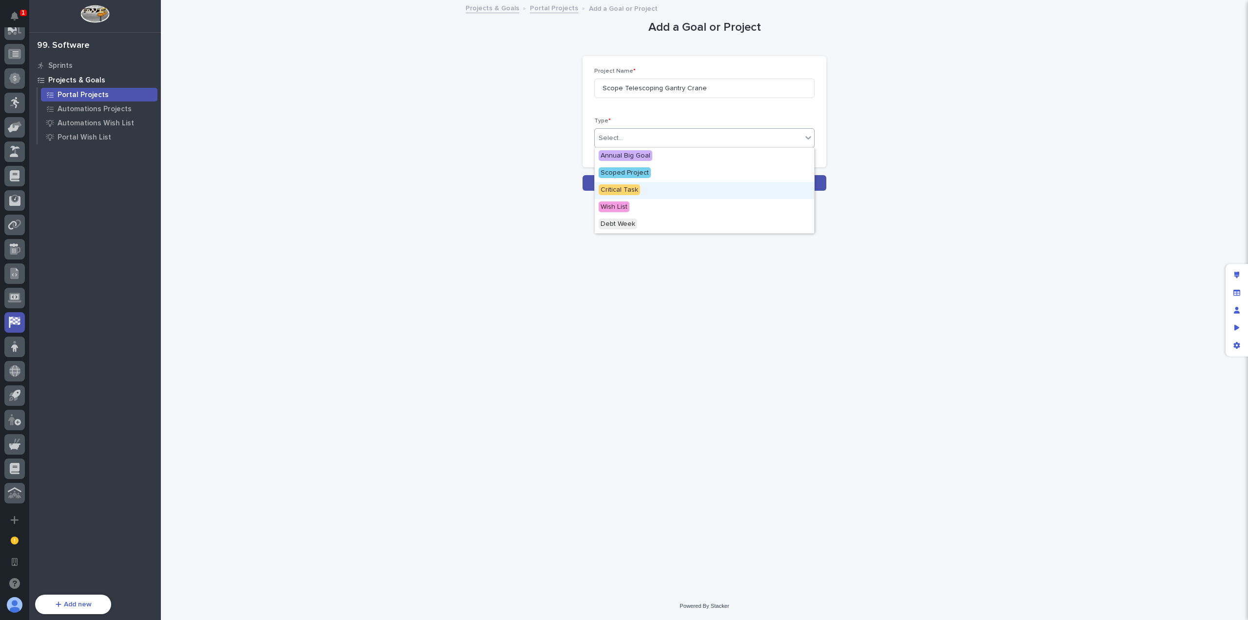
click at [667, 188] on div "Critical Task" at bounding box center [704, 190] width 219 height 17
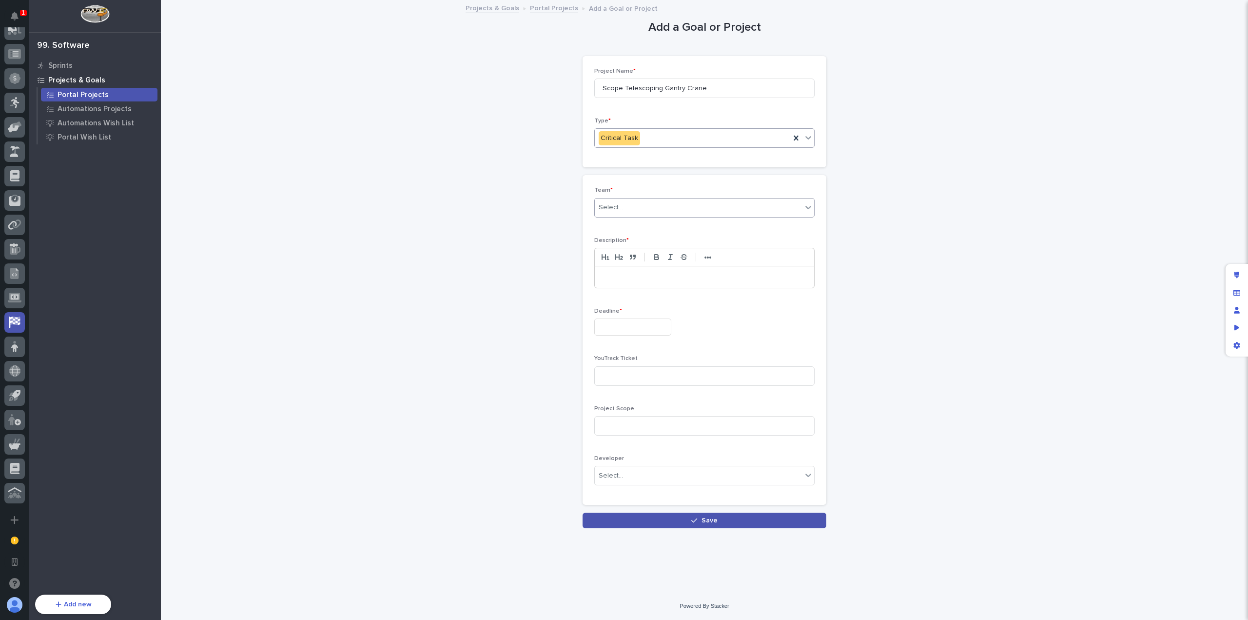
click at [653, 204] on div "Select..." at bounding box center [698, 207] width 207 height 16
click at [658, 228] on div "Automations" at bounding box center [704, 225] width 219 height 17
click at [648, 274] on p at bounding box center [704, 277] width 205 height 10
click at [644, 327] on input "text" at bounding box center [632, 326] width 77 height 17
click at [664, 261] on div "26" at bounding box center [661, 262] width 13 height 13
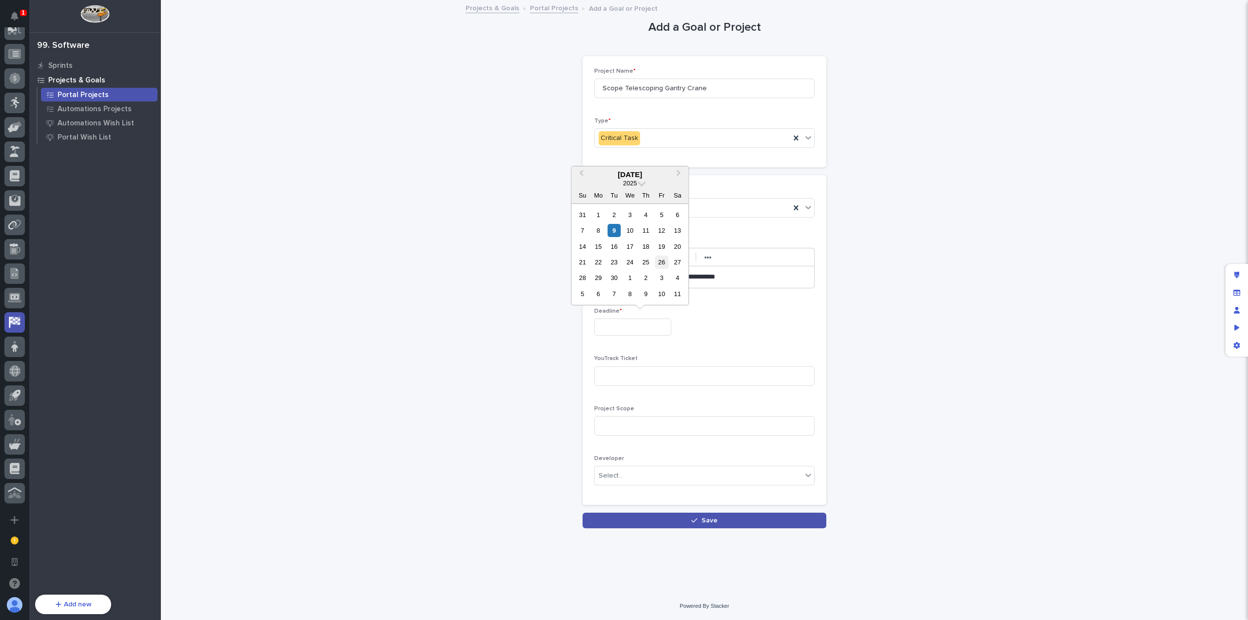
type input "**********"
click at [664, 368] on input at bounding box center [704, 376] width 220 height 20
click at [634, 376] on input at bounding box center [704, 376] width 220 height 20
paste input "[URL][DOMAIN_NAME]"
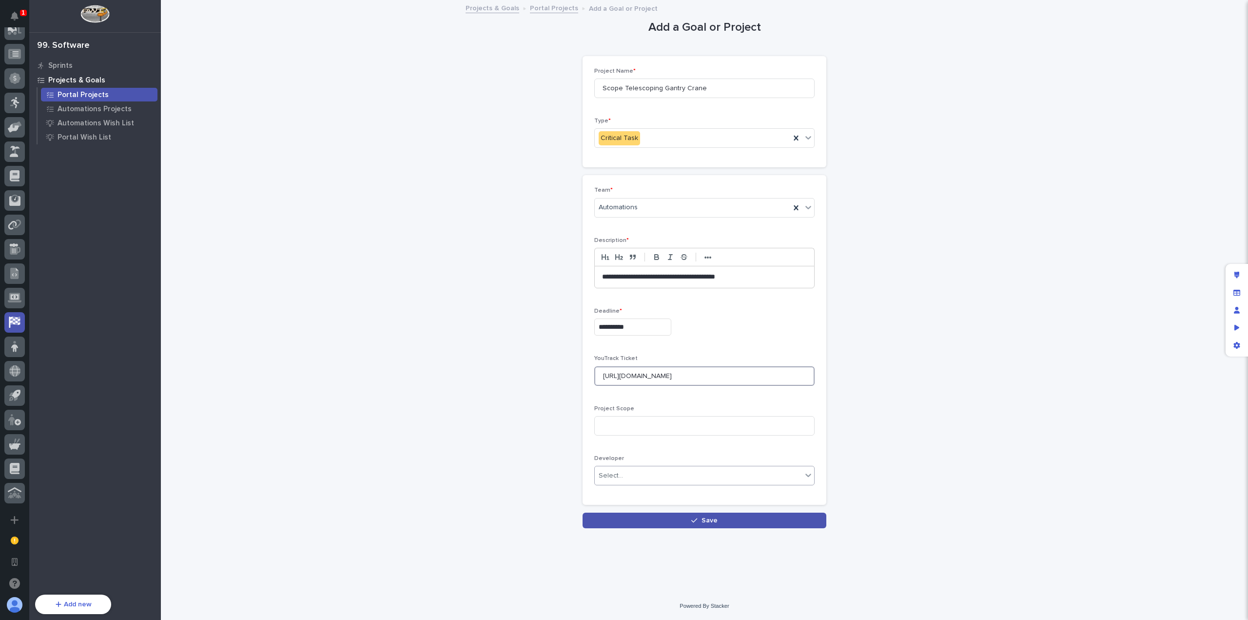
type input "[URL][DOMAIN_NAME]"
click at [660, 474] on div "Select..." at bounding box center [698, 476] width 207 height 16
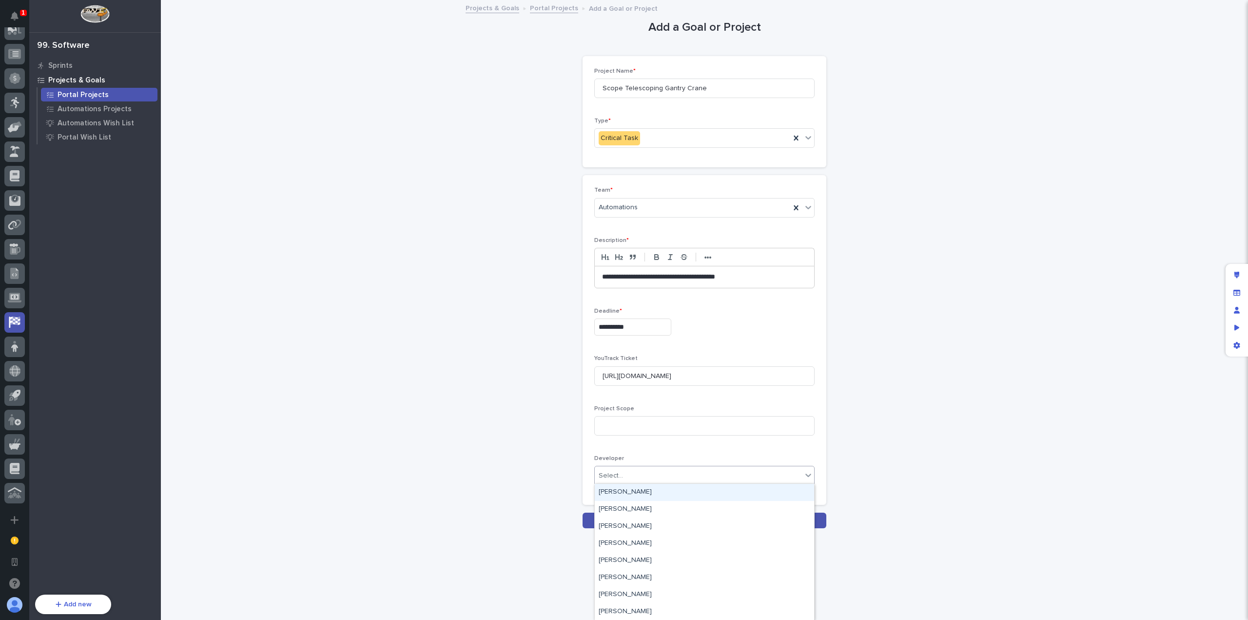
scroll to position [0, 0]
type input "*****"
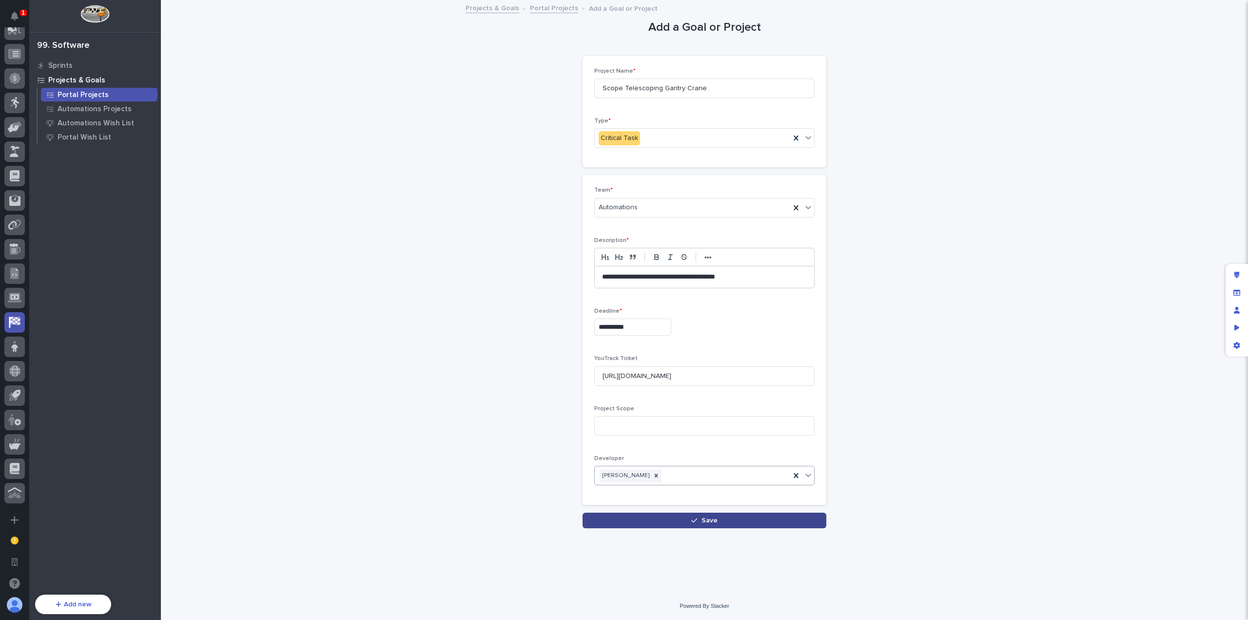
click at [670, 513] on button "Save" at bounding box center [705, 520] width 244 height 16
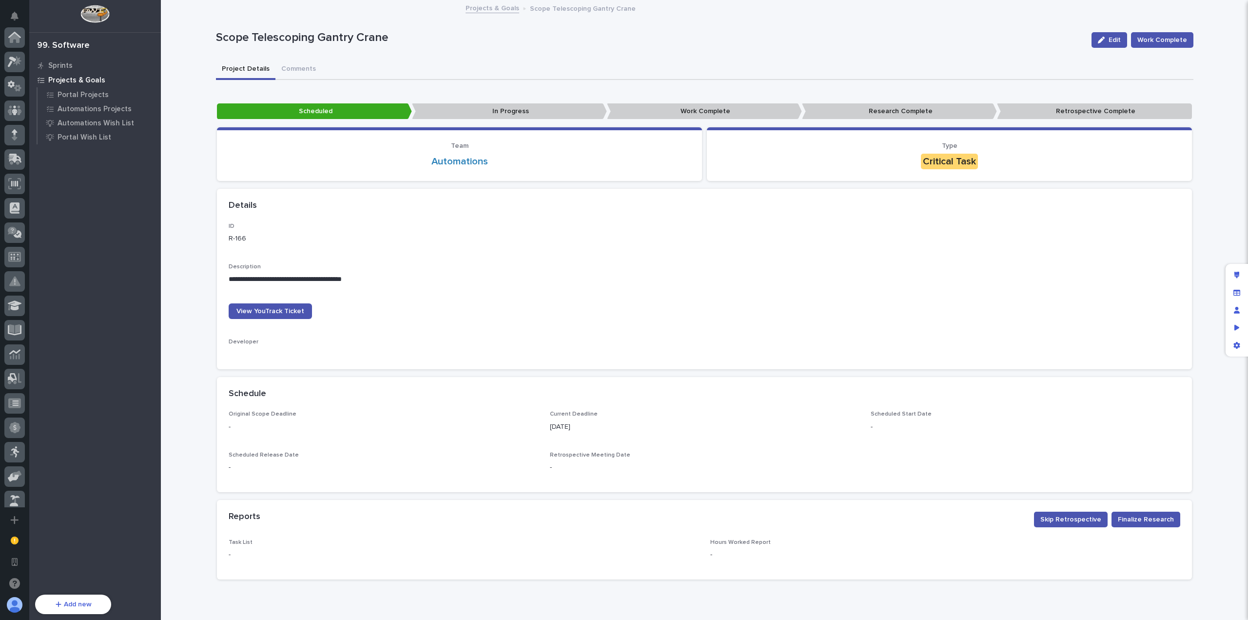
scroll to position [349, 0]
